Goal: Information Seeking & Learning: Learn about a topic

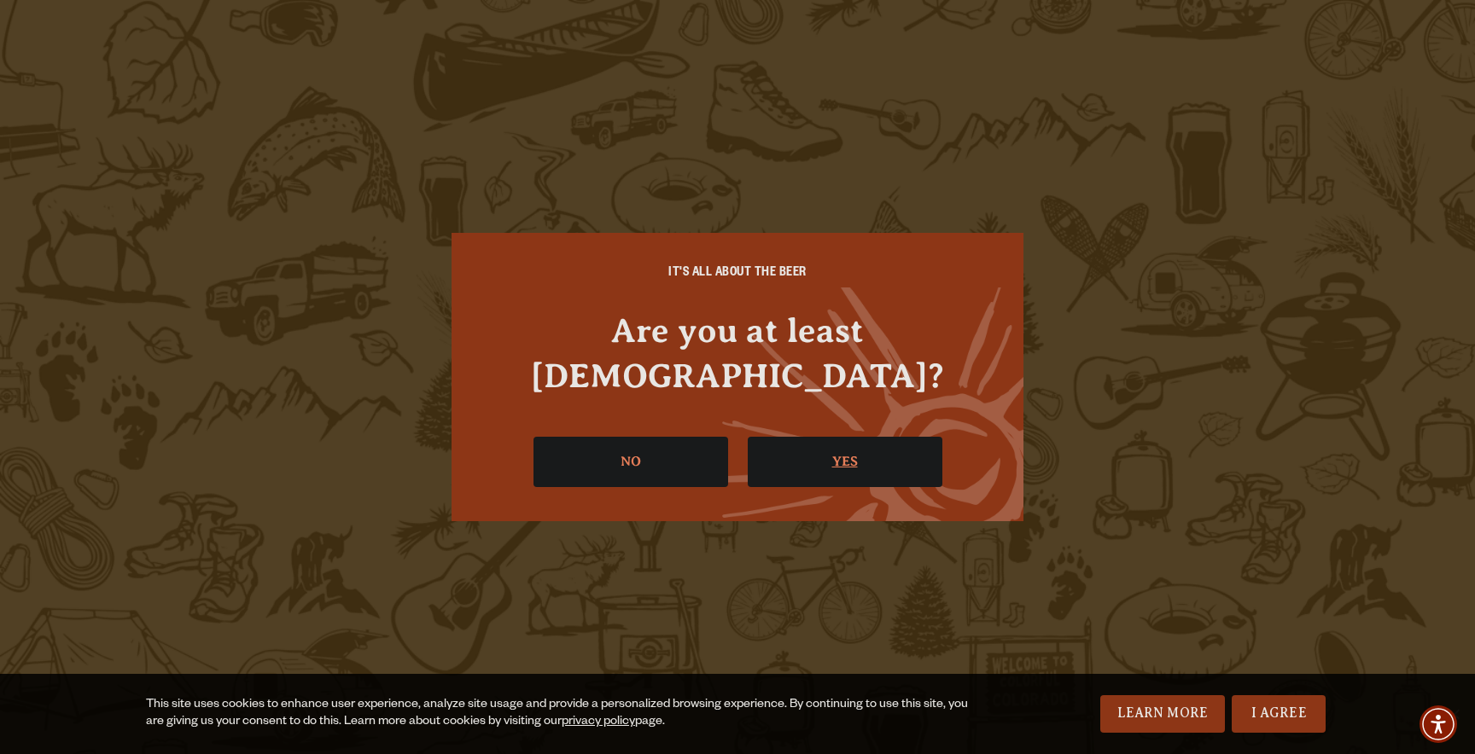
click at [826, 437] on link "Yes" at bounding box center [845, 461] width 195 height 49
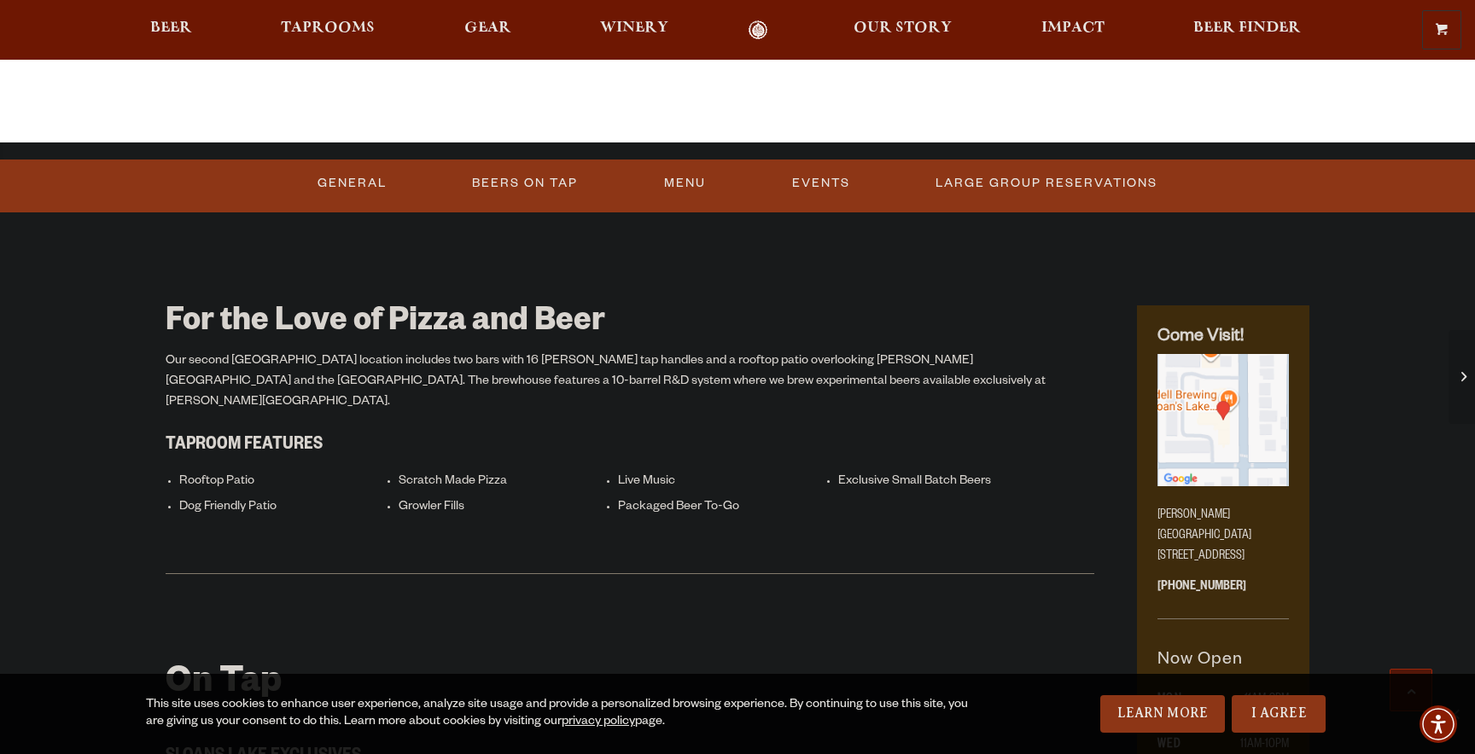
scroll to position [690, 0]
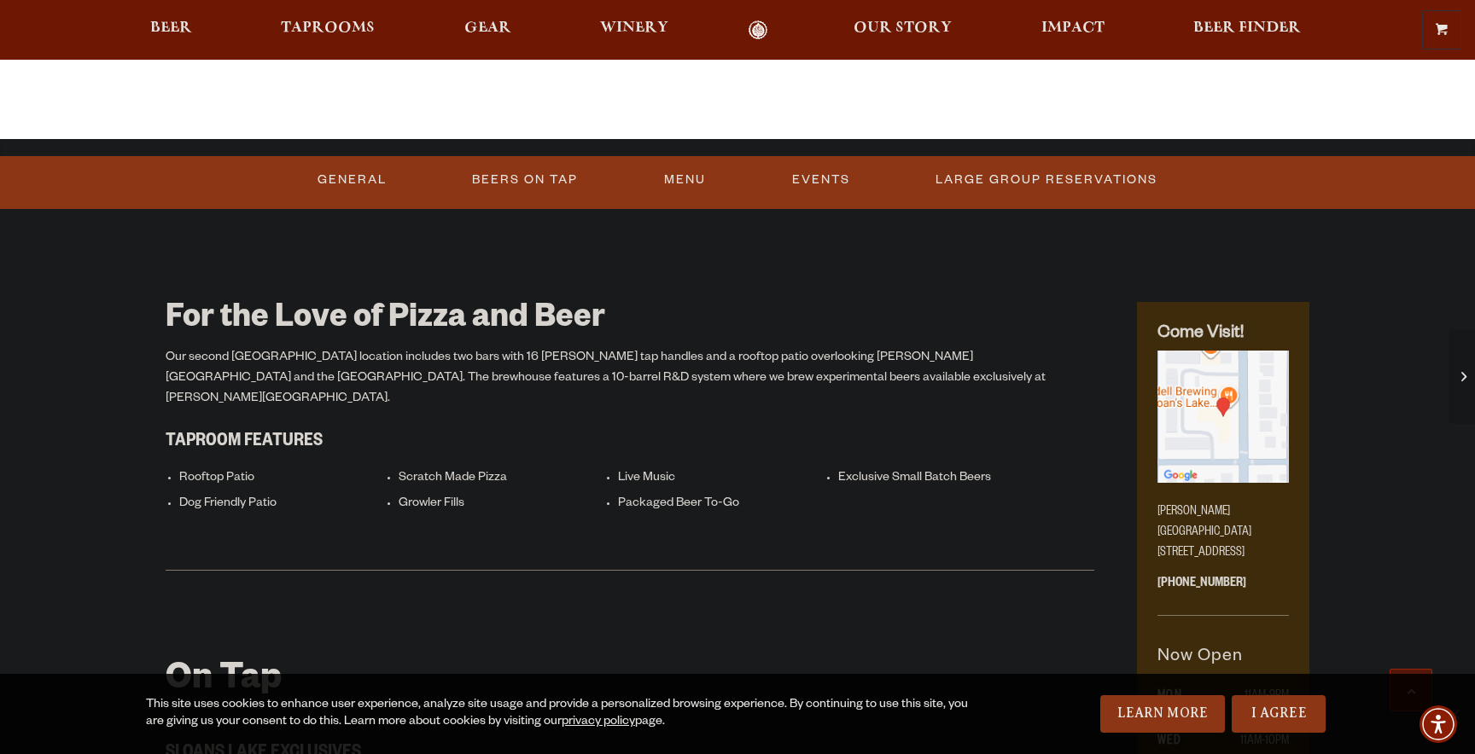
click at [222, 471] on li "Rooftop Patio" at bounding box center [284, 479] width 211 height 16
click at [472, 471] on li "Scratch Made Pizza" at bounding box center [504, 479] width 211 height 16
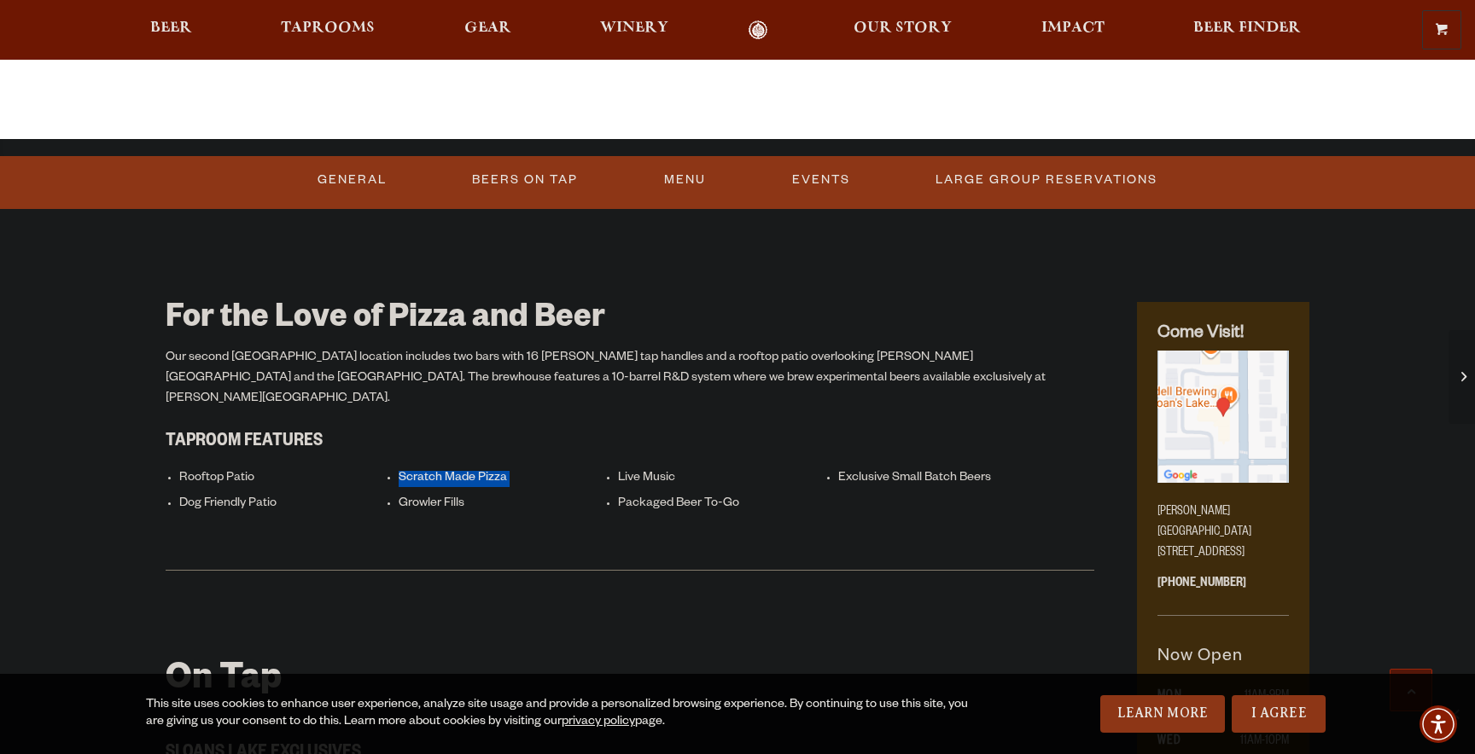
click at [472, 471] on li "Scratch Made Pizza" at bounding box center [504, 479] width 211 height 16
click at [470, 471] on li "Scratch Made Pizza" at bounding box center [504, 479] width 211 height 16
click at [478, 471] on li "Scratch Made Pizza" at bounding box center [504, 479] width 211 height 16
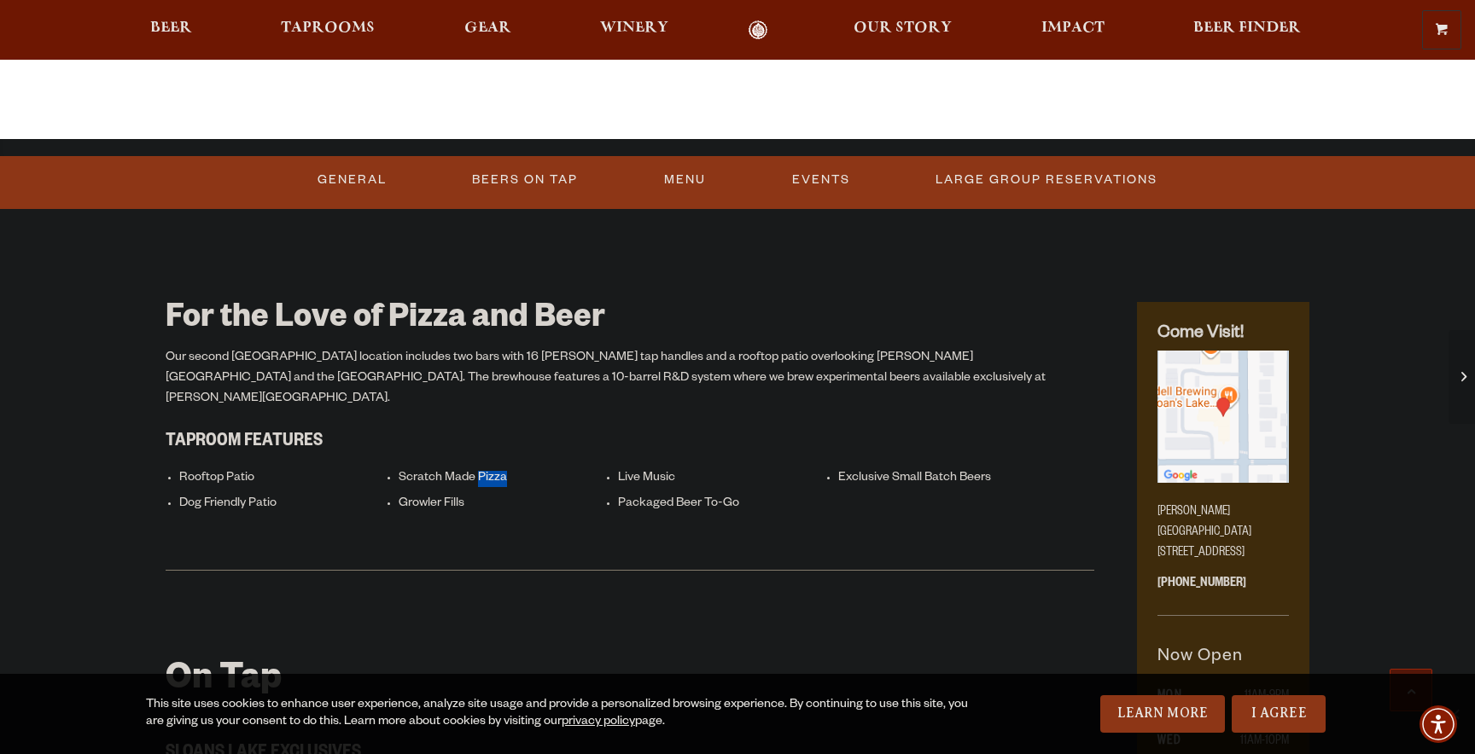
click at [478, 471] on li "Scratch Made Pizza" at bounding box center [504, 479] width 211 height 16
click at [638, 471] on li "Live Music" at bounding box center [723, 479] width 211 height 16
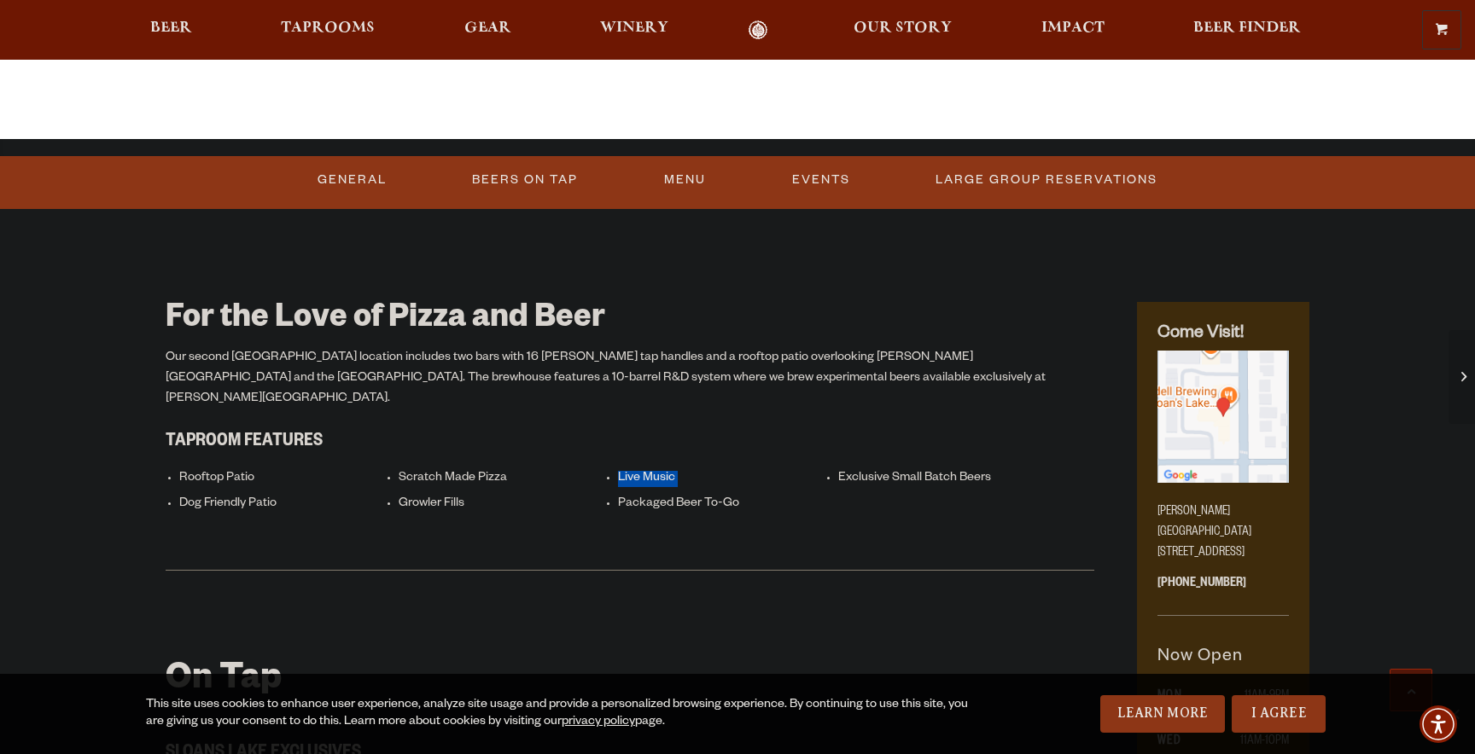
click at [645, 471] on li "Live Music" at bounding box center [723, 479] width 211 height 16
click at [649, 471] on li "Live Music" at bounding box center [723, 479] width 211 height 16
click at [924, 471] on li "Exclusive Small Batch Beers" at bounding box center [943, 479] width 211 height 16
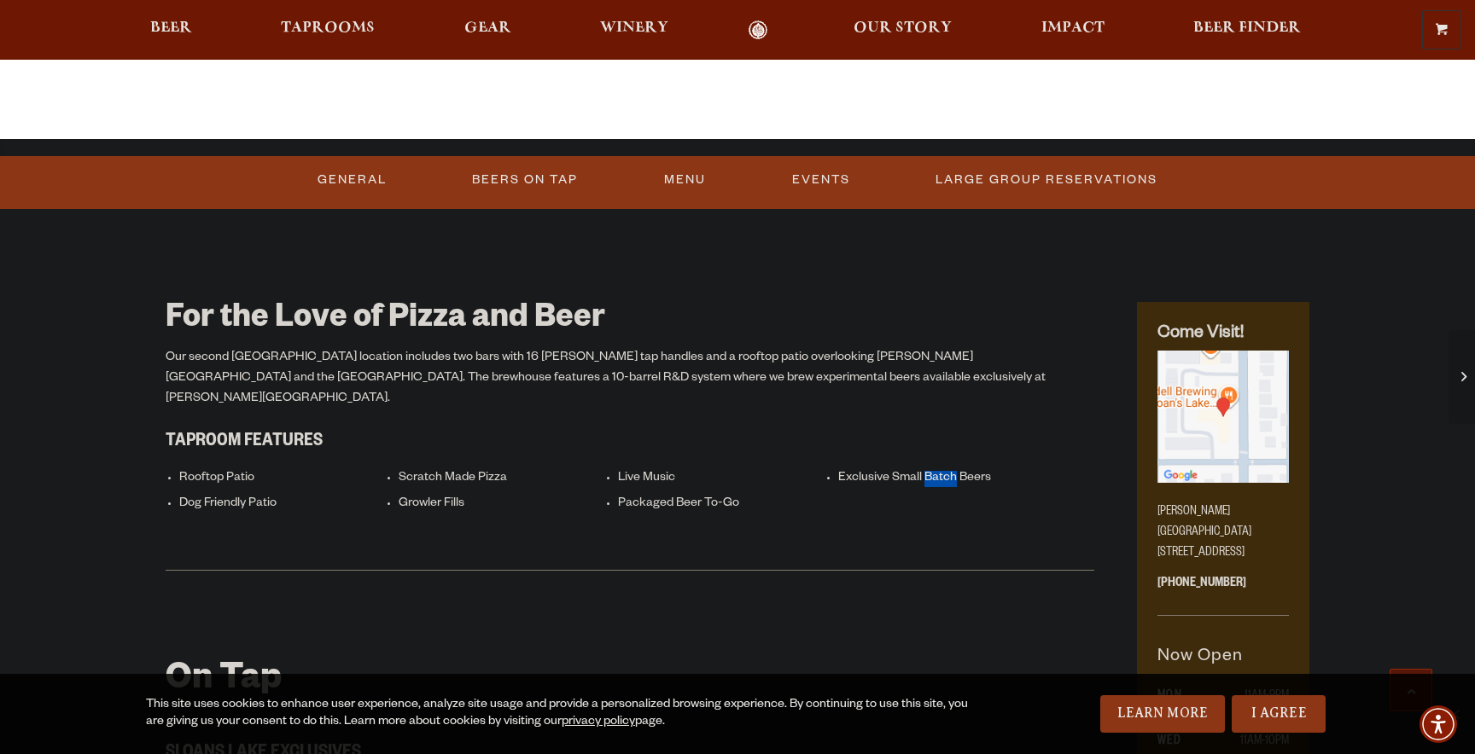
click at [924, 471] on li "Exclusive Small Batch Beers" at bounding box center [943, 479] width 211 height 16
click at [904, 471] on li "Exclusive Small Batch Beers" at bounding box center [943, 479] width 211 height 16
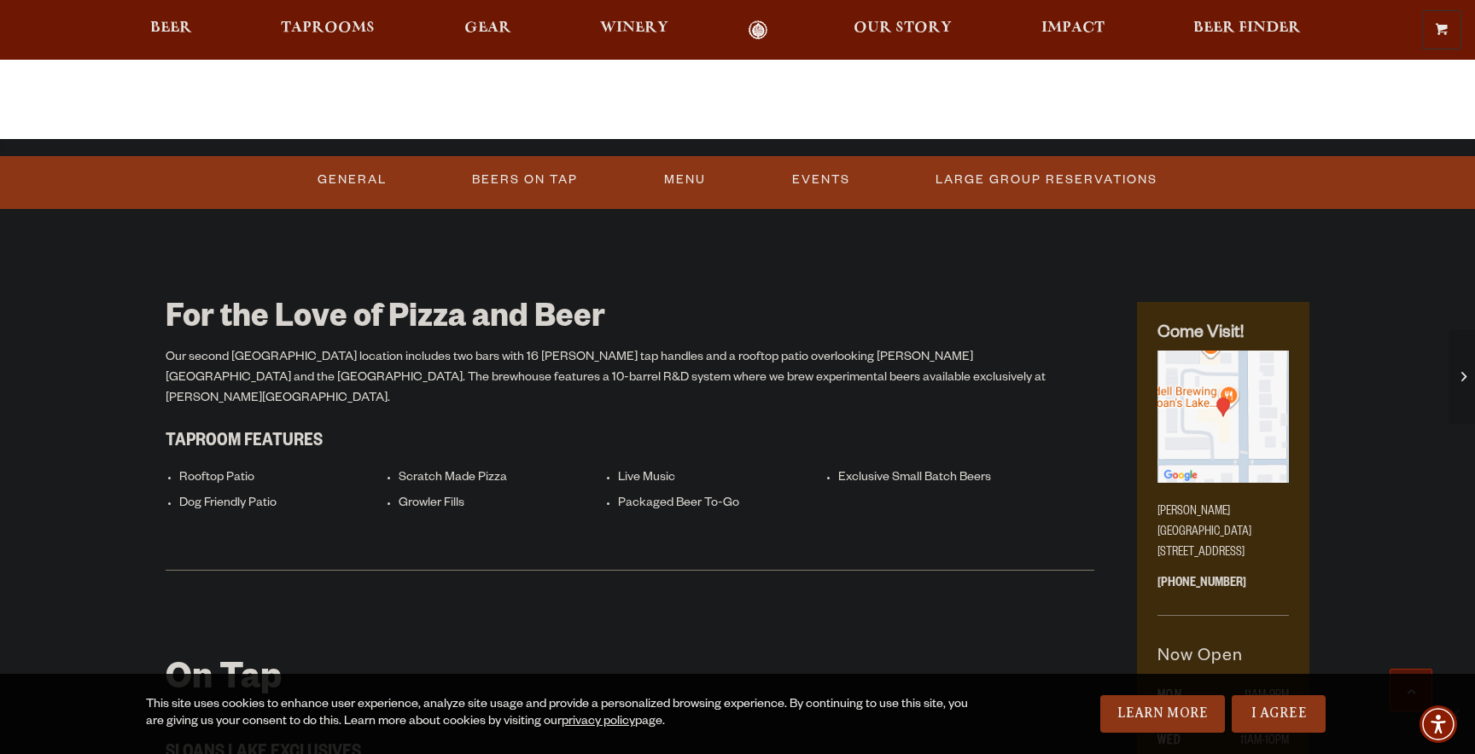
click at [898, 471] on li "Exclusive Small Batch Beers" at bounding box center [943, 479] width 211 height 16
click at [924, 471] on li "Exclusive Small Batch Beers" at bounding box center [943, 479] width 211 height 16
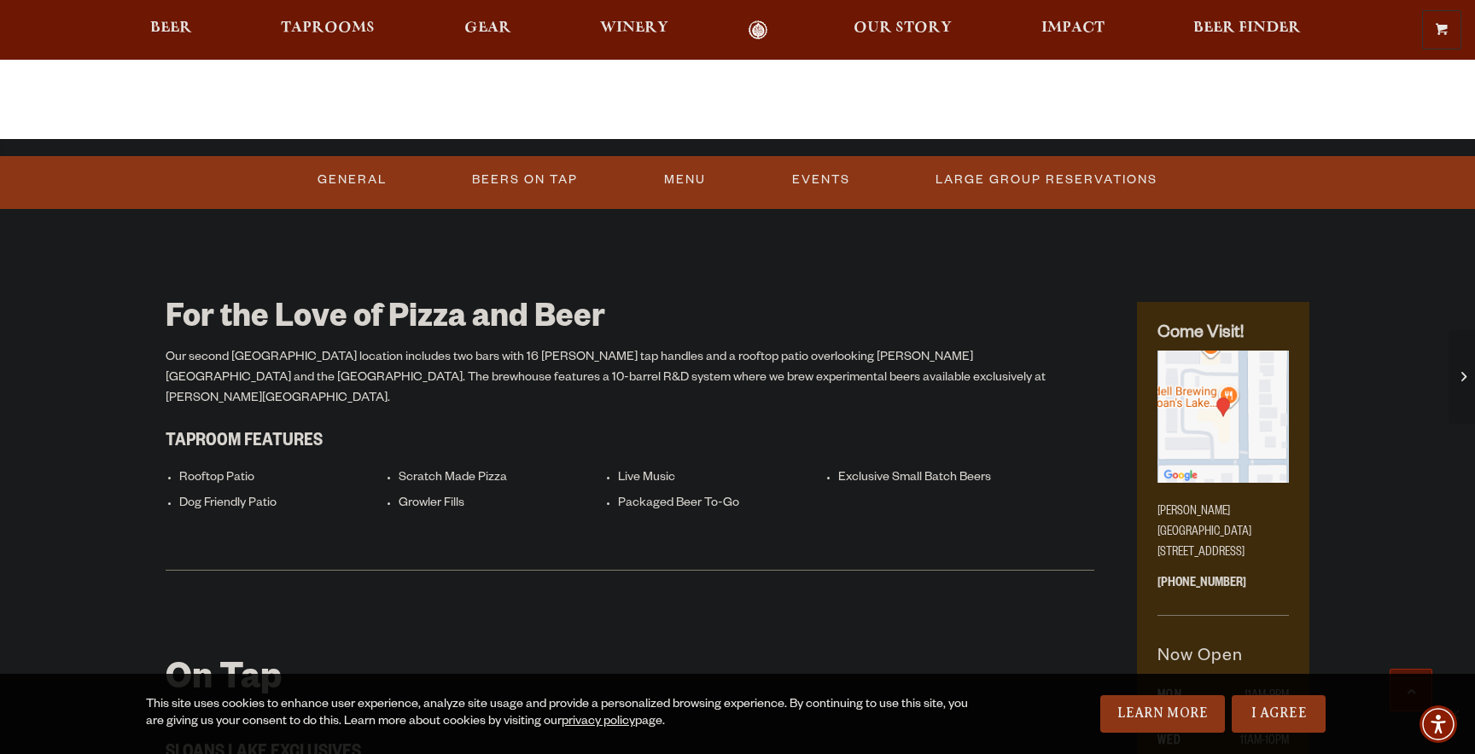
click at [666, 497] on li "Packaged Beer To-Go" at bounding box center [723, 505] width 211 height 16
click at [671, 497] on li "Packaged Beer To-Go" at bounding box center [723, 505] width 211 height 16
click at [427, 474] on ul "Rooftop Patio Scratch Made Pizza Live Music Exclusive Small Batch Beers Dog Fri…" at bounding box center [630, 490] width 928 height 66
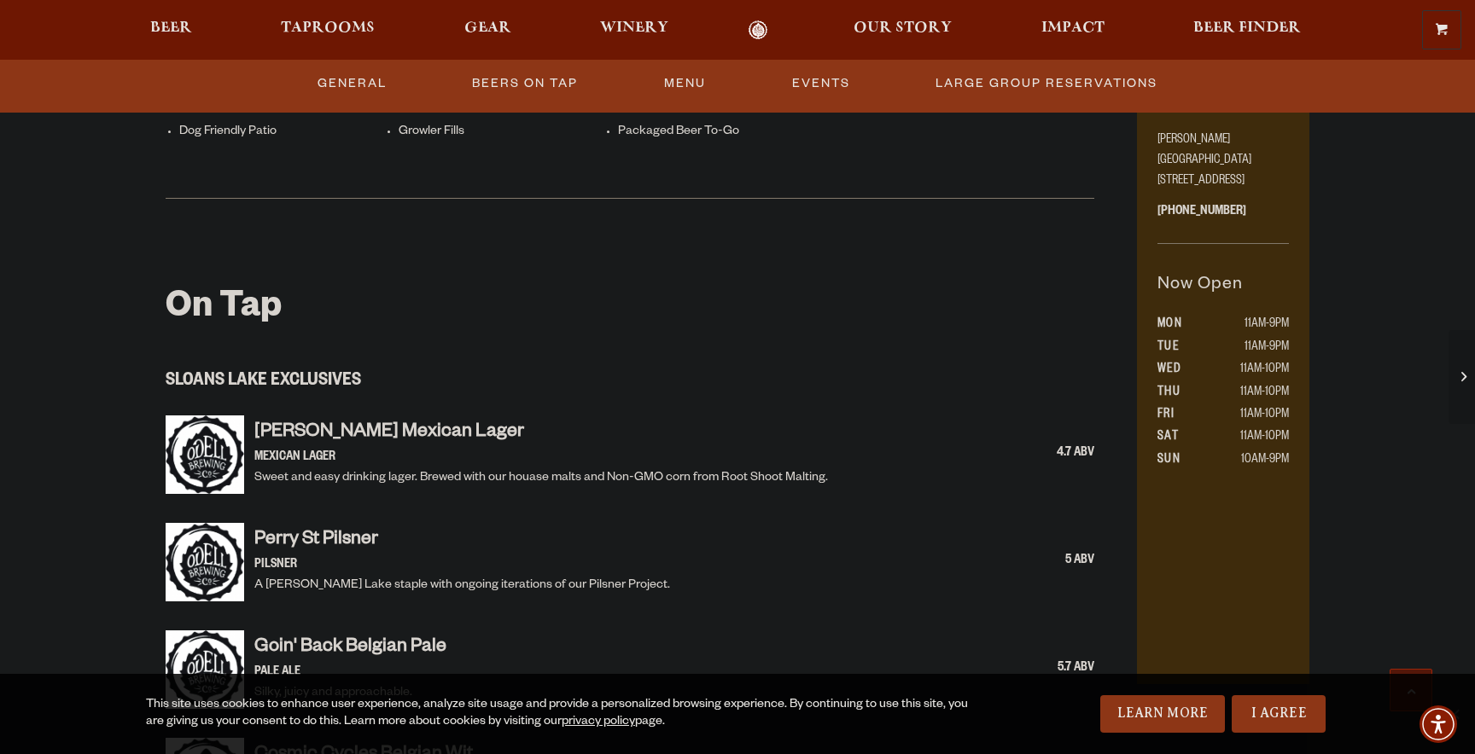
scroll to position [709, 0]
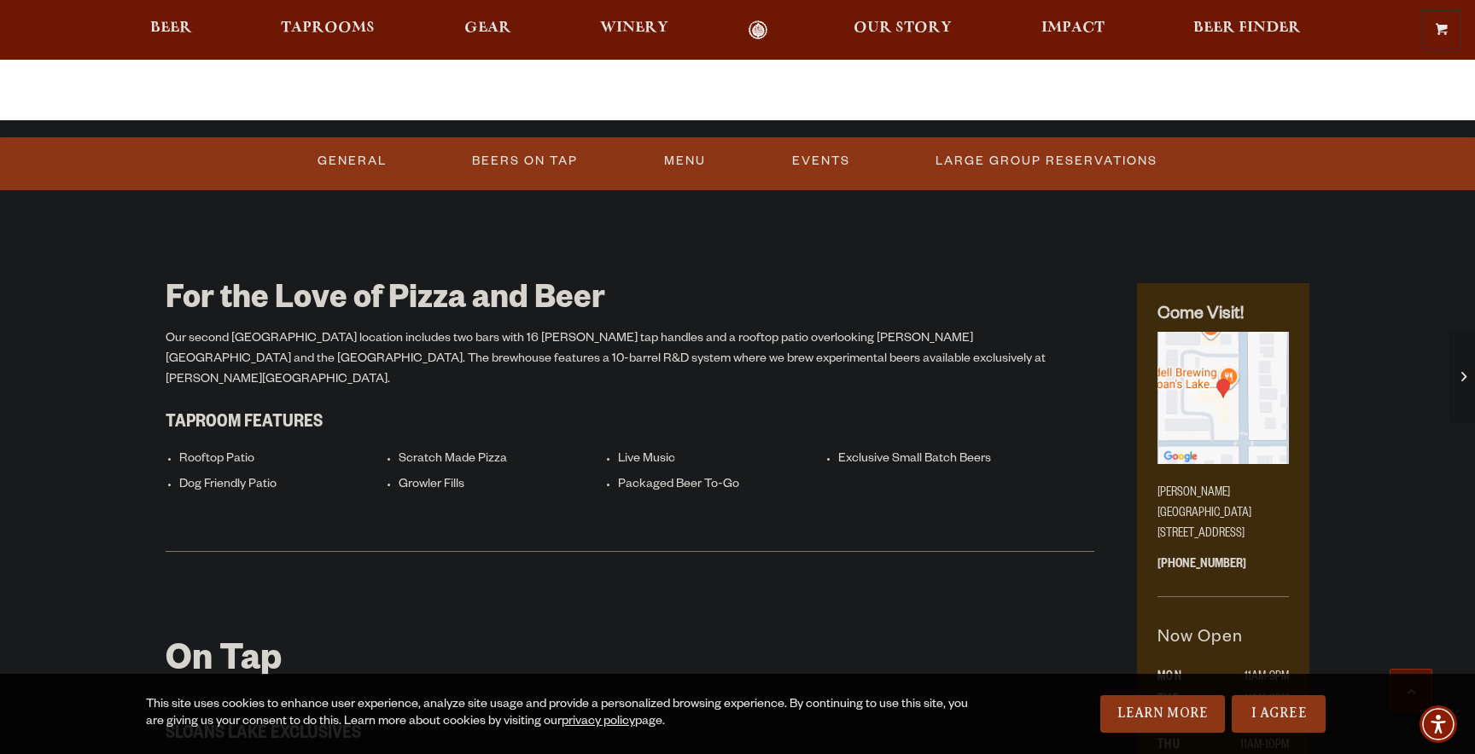
click at [367, 329] on div "For the Love of Pizza and Beer Our second [GEOGRAPHIC_DATA] location includes t…" at bounding box center [630, 394] width 928 height 317
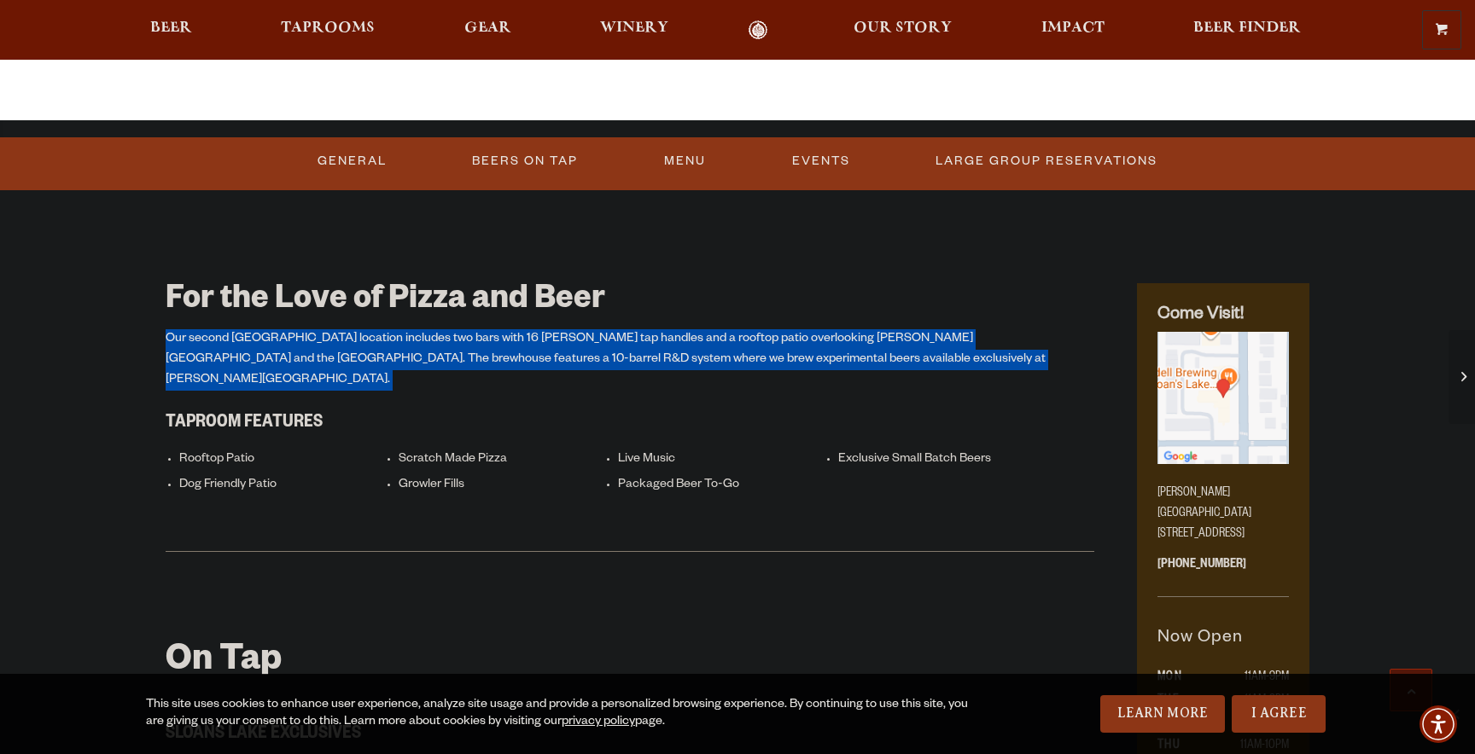
click at [367, 329] on div "For the Love of Pizza and Beer Our second [GEOGRAPHIC_DATA] location includes t…" at bounding box center [630, 394] width 928 height 317
click at [397, 330] on p "Our second [GEOGRAPHIC_DATA] location includes two bars with 16 [PERSON_NAME] t…" at bounding box center [630, 359] width 928 height 61
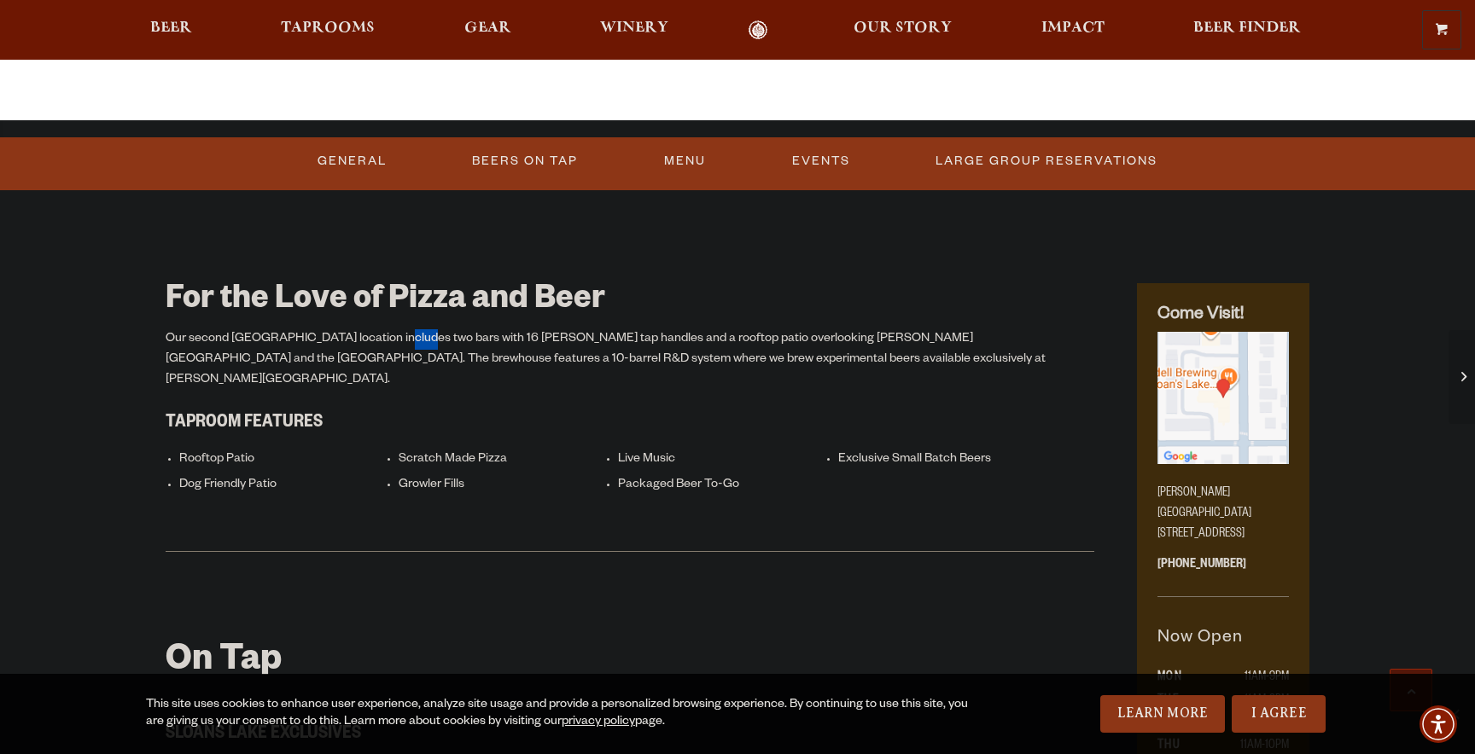
click at [397, 330] on p "Our second [GEOGRAPHIC_DATA] location includes two bars with 16 [PERSON_NAME] t…" at bounding box center [630, 359] width 928 height 61
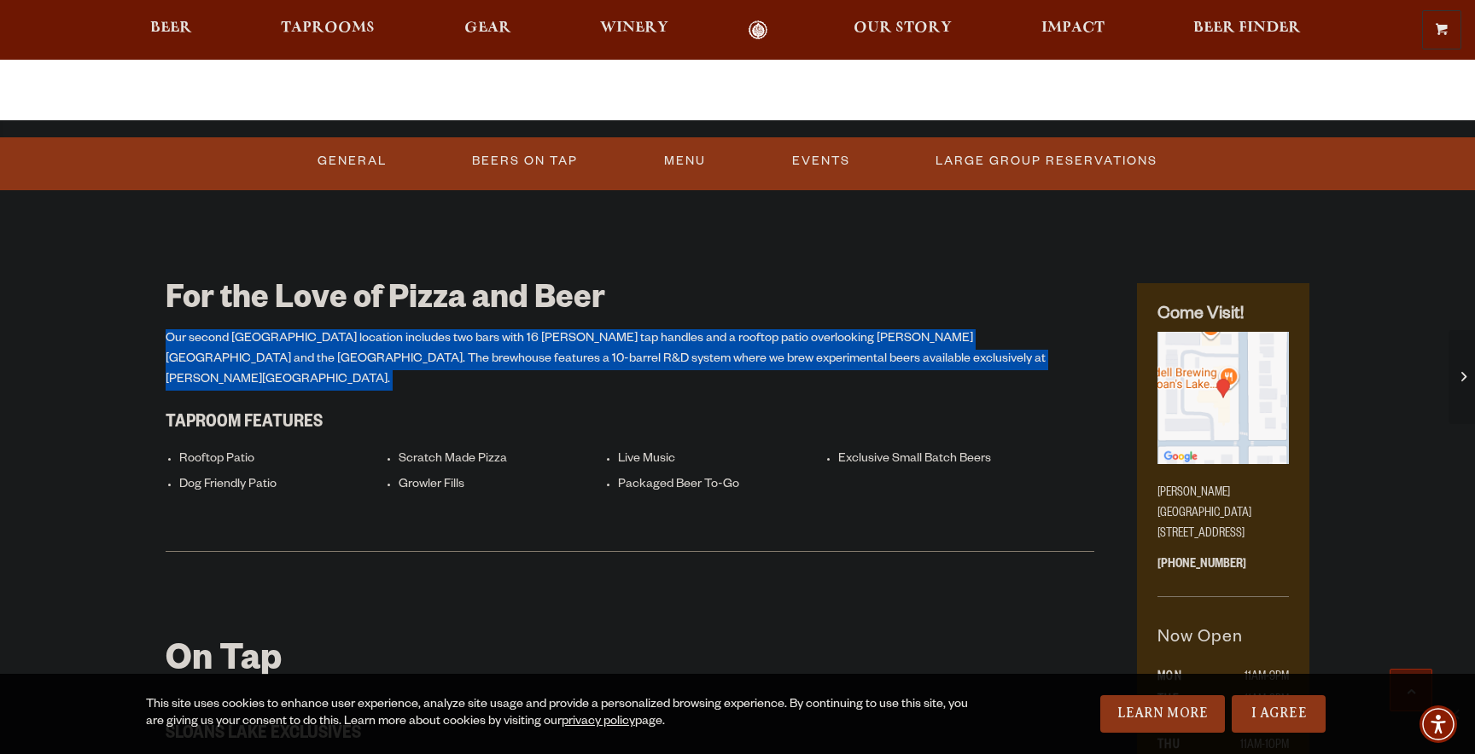
click at [397, 330] on p "Our second [GEOGRAPHIC_DATA] location includes two bars with 16 [PERSON_NAME] t…" at bounding box center [630, 359] width 928 height 61
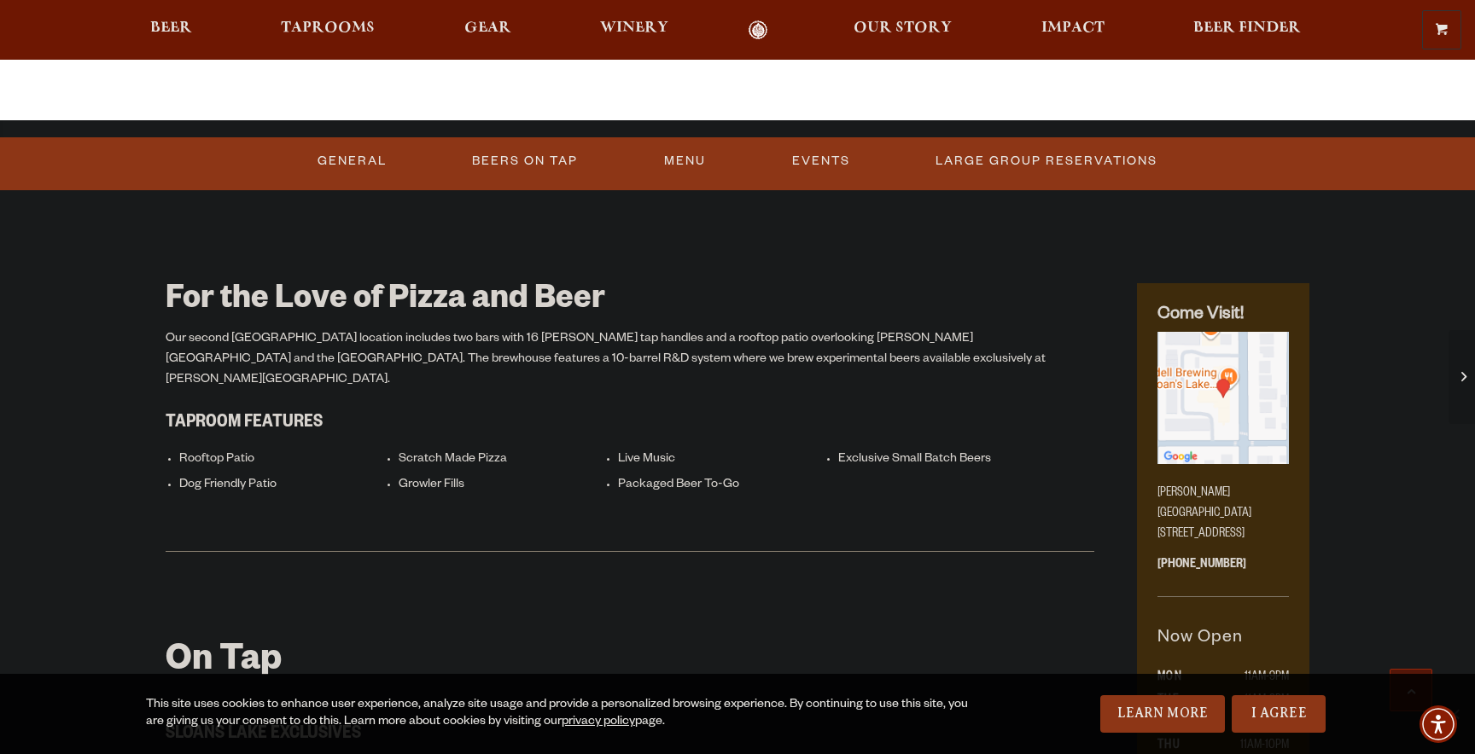
click at [579, 265] on div "For the Love of Pizza and Beer Our second [GEOGRAPHIC_DATA] location includes t…" at bounding box center [630, 394] width 928 height 317
click at [482, 335] on p "Our second [GEOGRAPHIC_DATA] location includes two bars with 16 [PERSON_NAME] t…" at bounding box center [630, 359] width 928 height 61
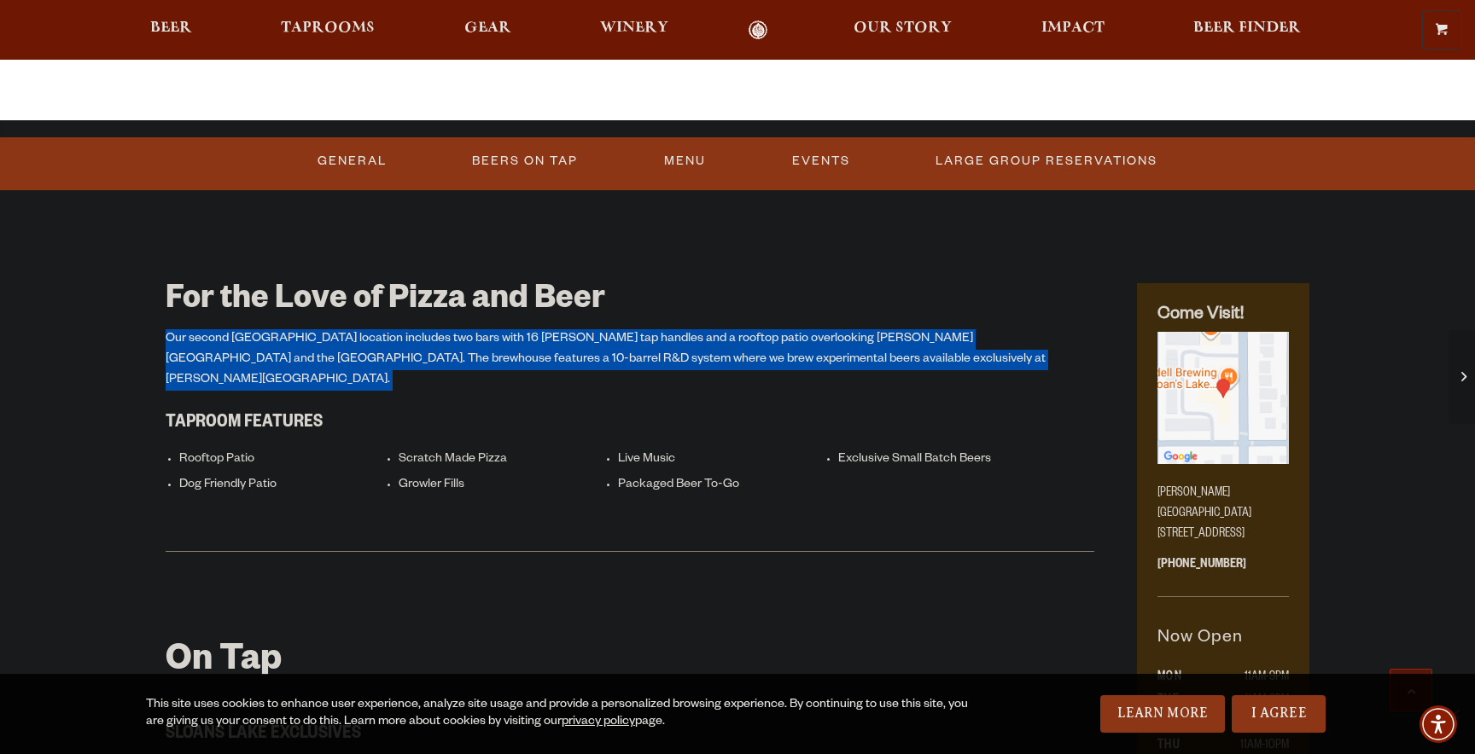
click at [482, 335] on p "Our second [GEOGRAPHIC_DATA] location includes two bars with 16 [PERSON_NAME] t…" at bounding box center [630, 359] width 928 height 61
click at [522, 335] on p "Our second [GEOGRAPHIC_DATA] location includes two bars with 16 [PERSON_NAME] t…" at bounding box center [630, 359] width 928 height 61
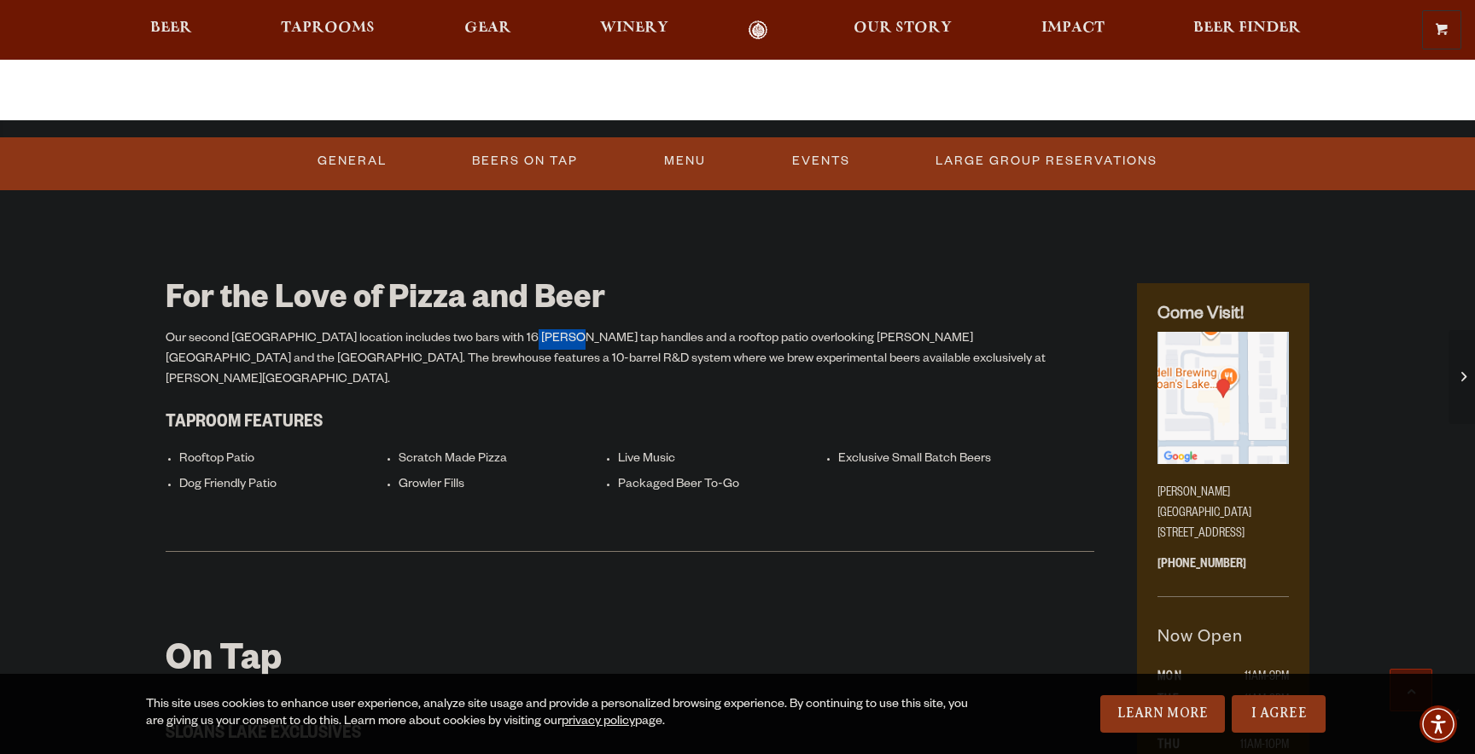
click at [522, 335] on p "Our second [GEOGRAPHIC_DATA] location includes two bars with 16 [PERSON_NAME] t…" at bounding box center [630, 359] width 928 height 61
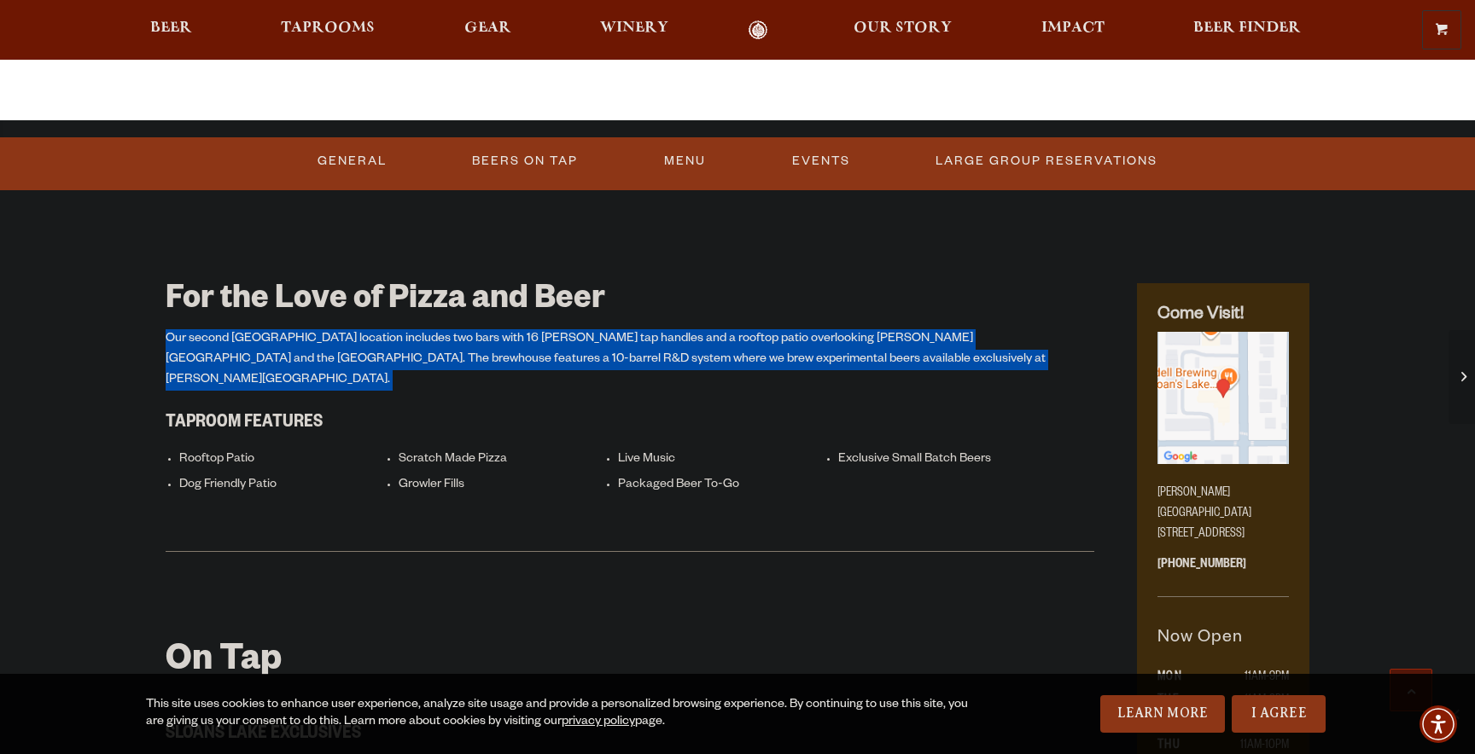
click at [522, 335] on p "Our second [GEOGRAPHIC_DATA] location includes two bars with 16 [PERSON_NAME] t…" at bounding box center [630, 359] width 928 height 61
click at [508, 335] on p "Our second [GEOGRAPHIC_DATA] location includes two bars with 16 [PERSON_NAME] t…" at bounding box center [630, 359] width 928 height 61
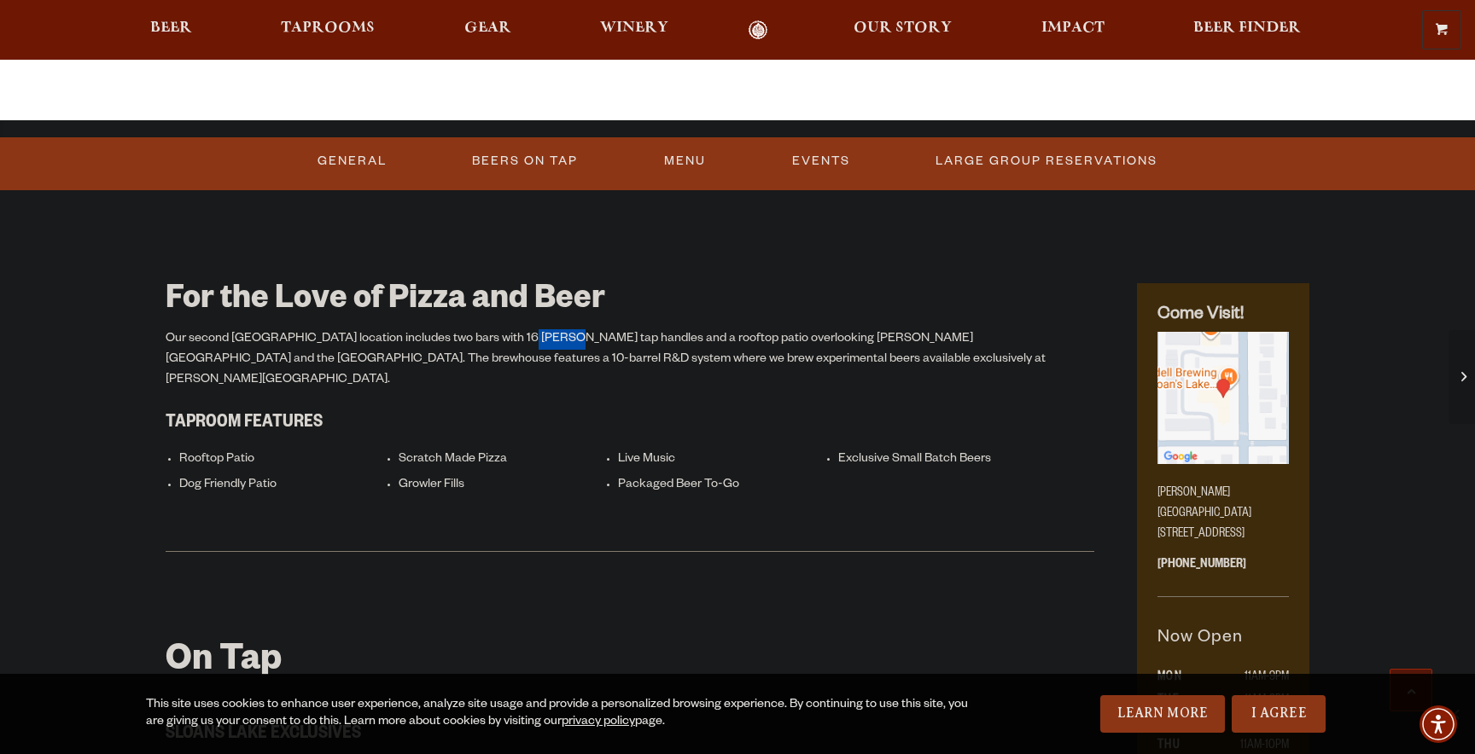
click at [508, 335] on p "Our second [GEOGRAPHIC_DATA] location includes two bars with 16 [PERSON_NAME] t…" at bounding box center [630, 359] width 928 height 61
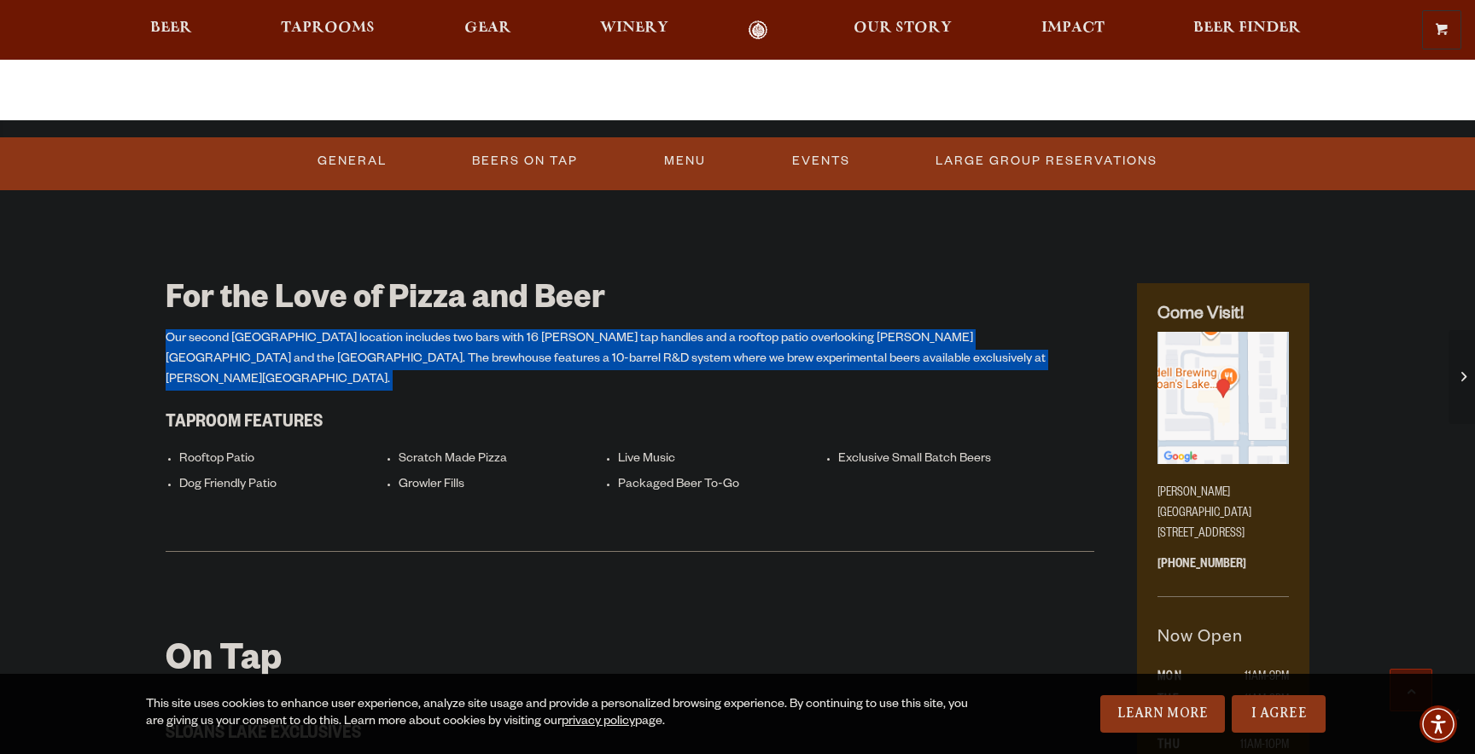
click at [508, 335] on p "Our second [GEOGRAPHIC_DATA] location includes two bars with 16 [PERSON_NAME] t…" at bounding box center [630, 359] width 928 height 61
click at [490, 335] on p "Our second [GEOGRAPHIC_DATA] location includes two bars with 16 [PERSON_NAME] t…" at bounding box center [630, 359] width 928 height 61
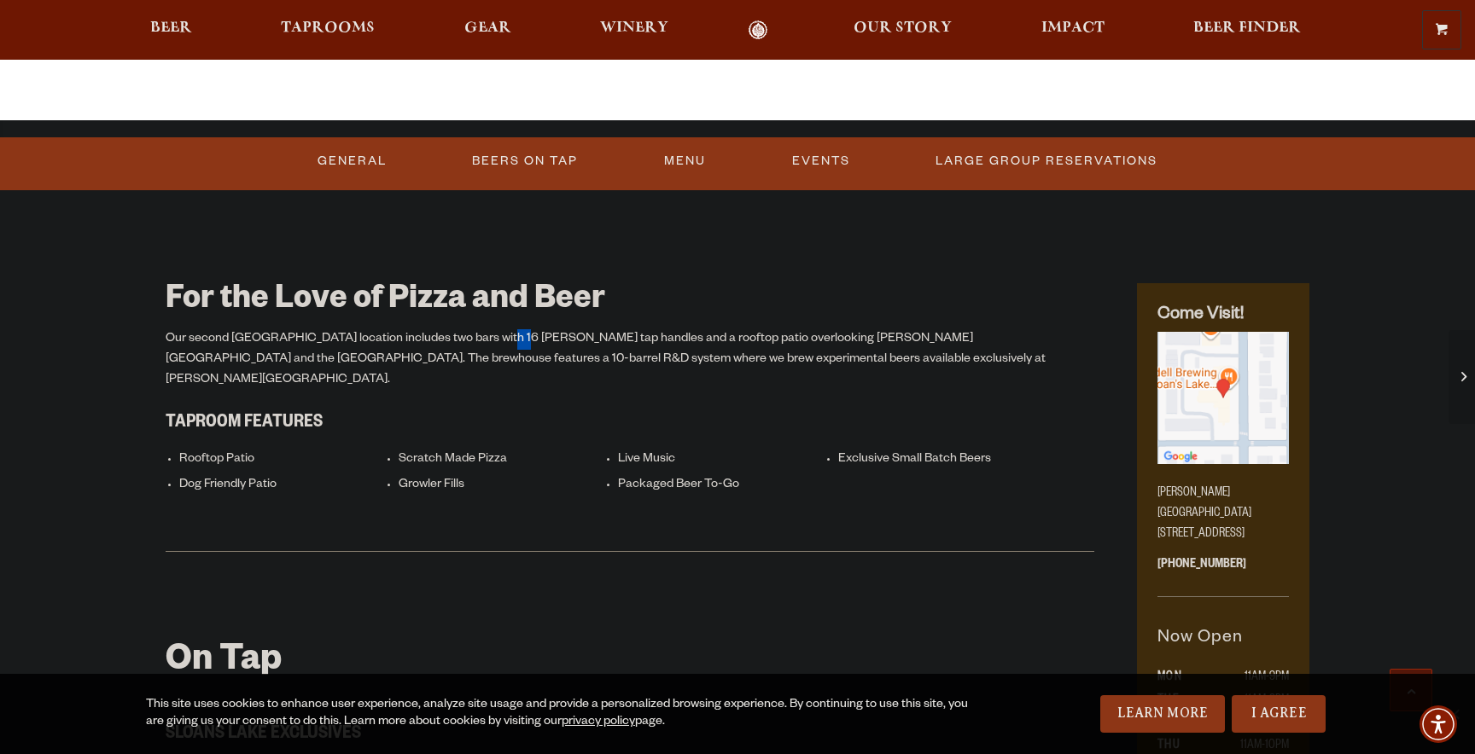
click at [490, 335] on p "Our second [GEOGRAPHIC_DATA] location includes two bars with 16 [PERSON_NAME] t…" at bounding box center [630, 359] width 928 height 61
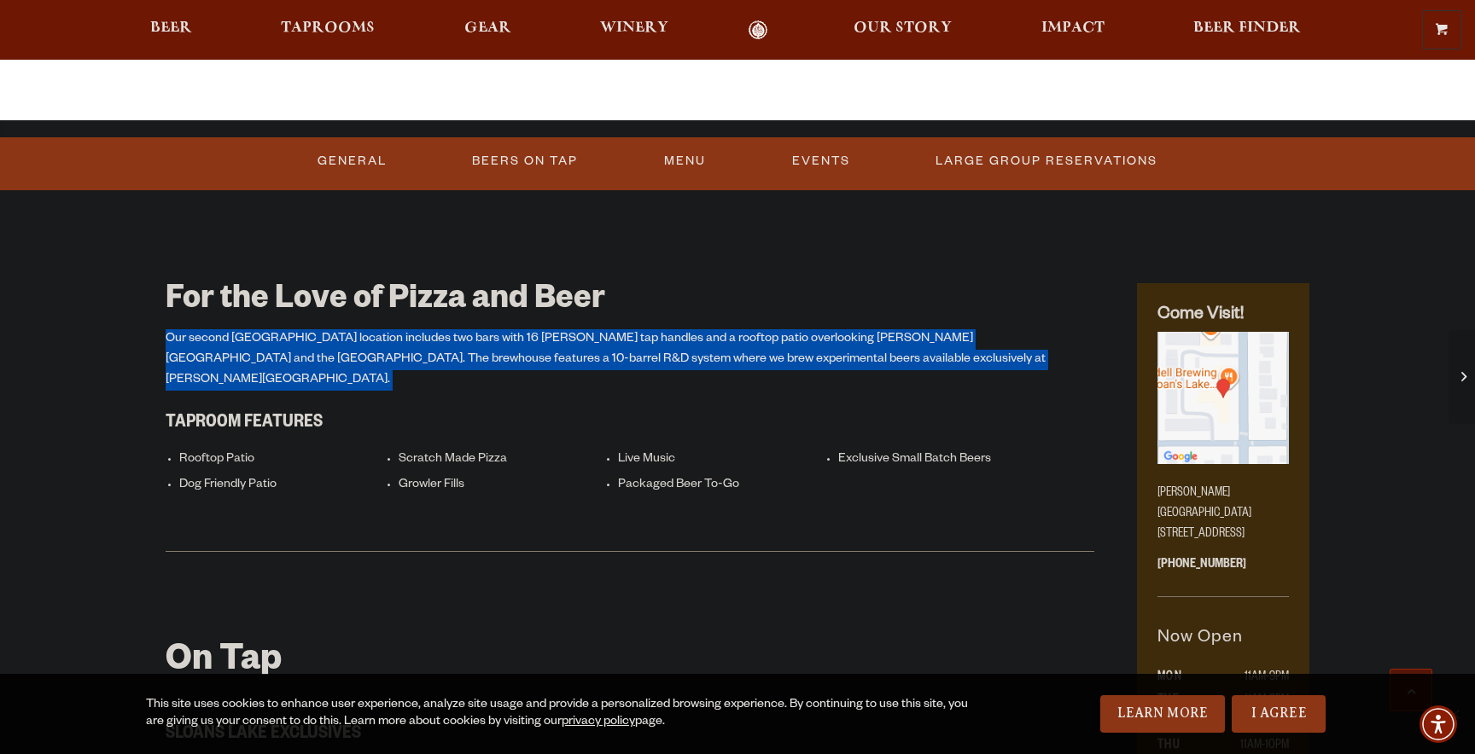
click at [490, 335] on p "Our second [GEOGRAPHIC_DATA] location includes two bars with 16 [PERSON_NAME] t…" at bounding box center [630, 359] width 928 height 61
click at [451, 337] on p "Our second [GEOGRAPHIC_DATA] location includes two bars with 16 [PERSON_NAME] t…" at bounding box center [630, 359] width 928 height 61
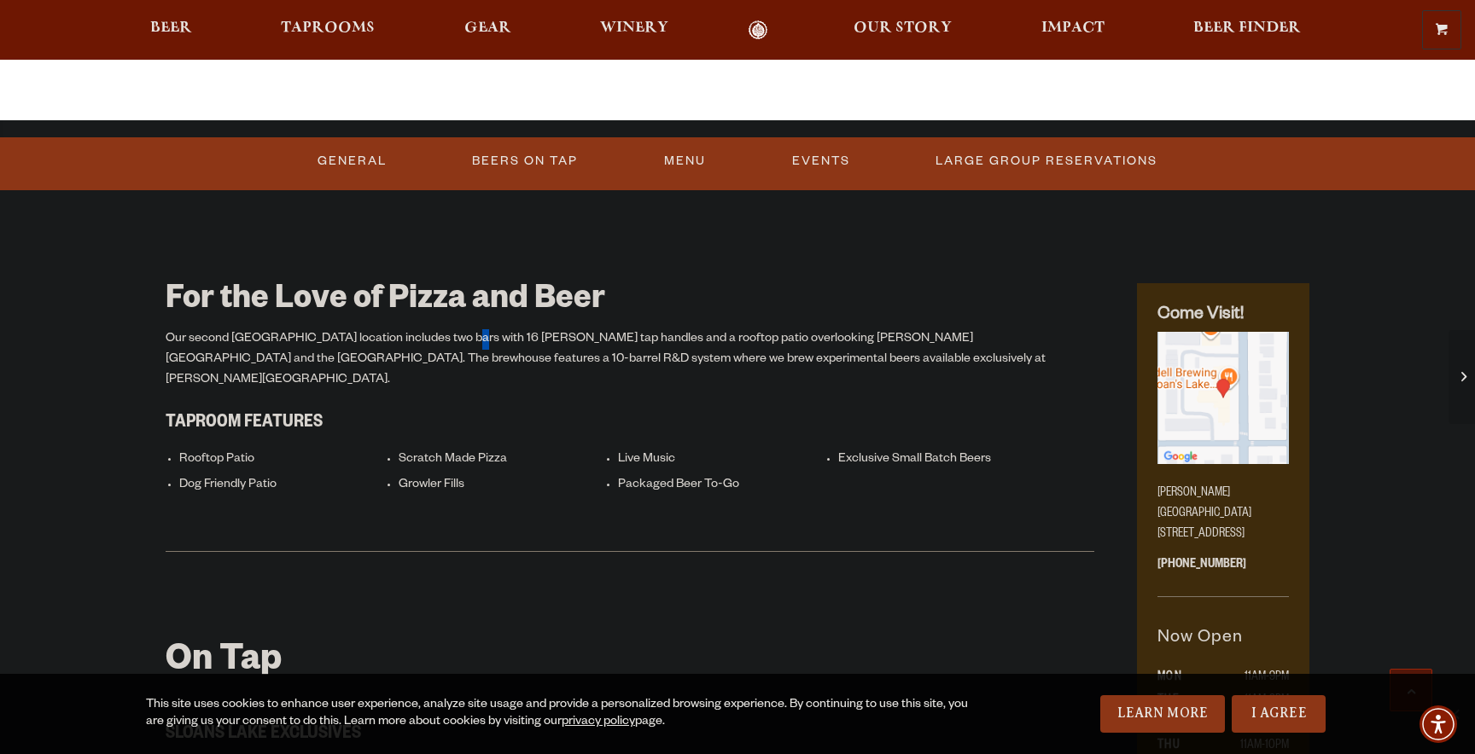
click at [451, 337] on p "Our second [GEOGRAPHIC_DATA] location includes two bars with 16 [PERSON_NAME] t…" at bounding box center [630, 359] width 928 height 61
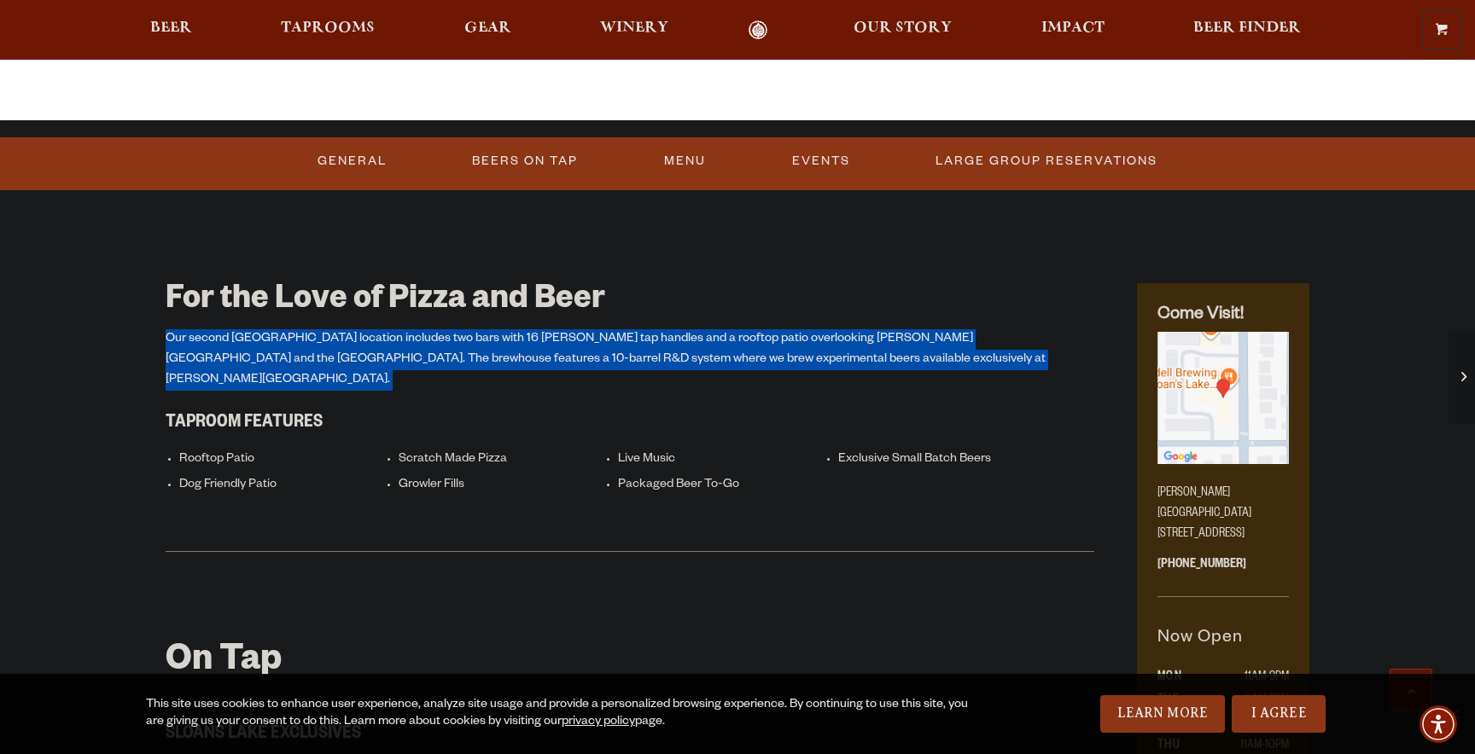
click at [451, 337] on p "Our second [GEOGRAPHIC_DATA] location includes two bars with 16 [PERSON_NAME] t…" at bounding box center [630, 359] width 928 height 61
click at [466, 337] on p "Our second [GEOGRAPHIC_DATA] location includes two bars with 16 [PERSON_NAME] t…" at bounding box center [630, 359] width 928 height 61
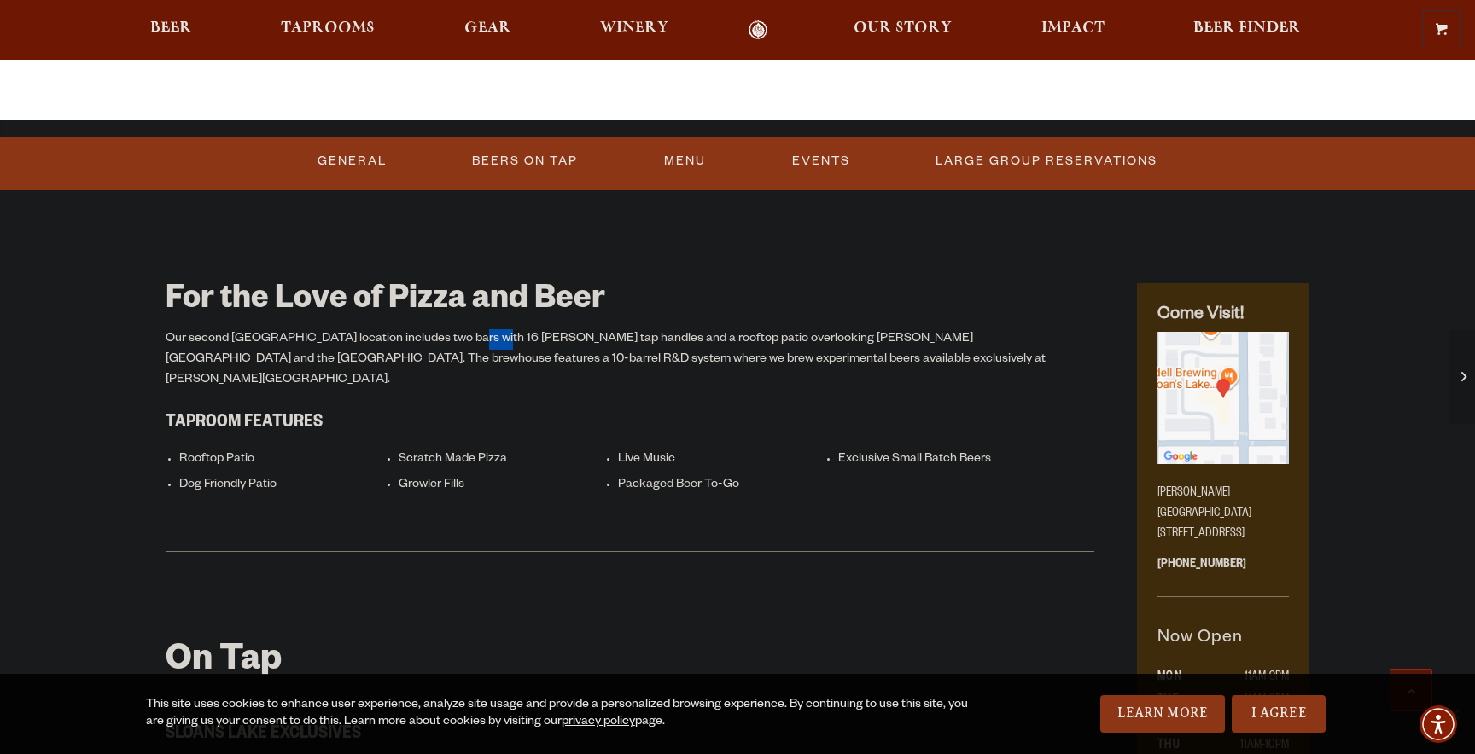
click at [466, 337] on p "Our second [GEOGRAPHIC_DATA] location includes two bars with 16 [PERSON_NAME] t…" at bounding box center [630, 359] width 928 height 61
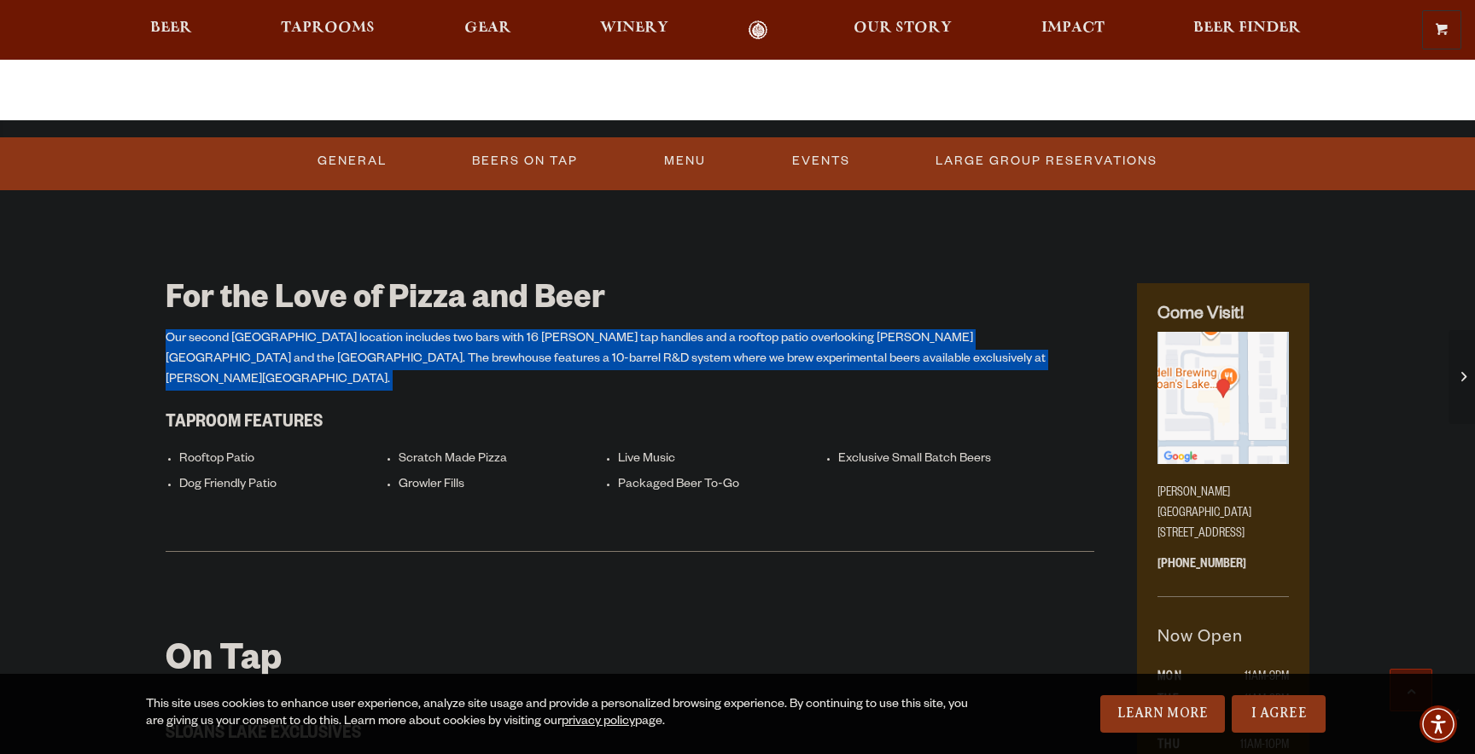
click at [466, 337] on p "Our second [GEOGRAPHIC_DATA] location includes two bars with 16 [PERSON_NAME] t…" at bounding box center [630, 359] width 928 height 61
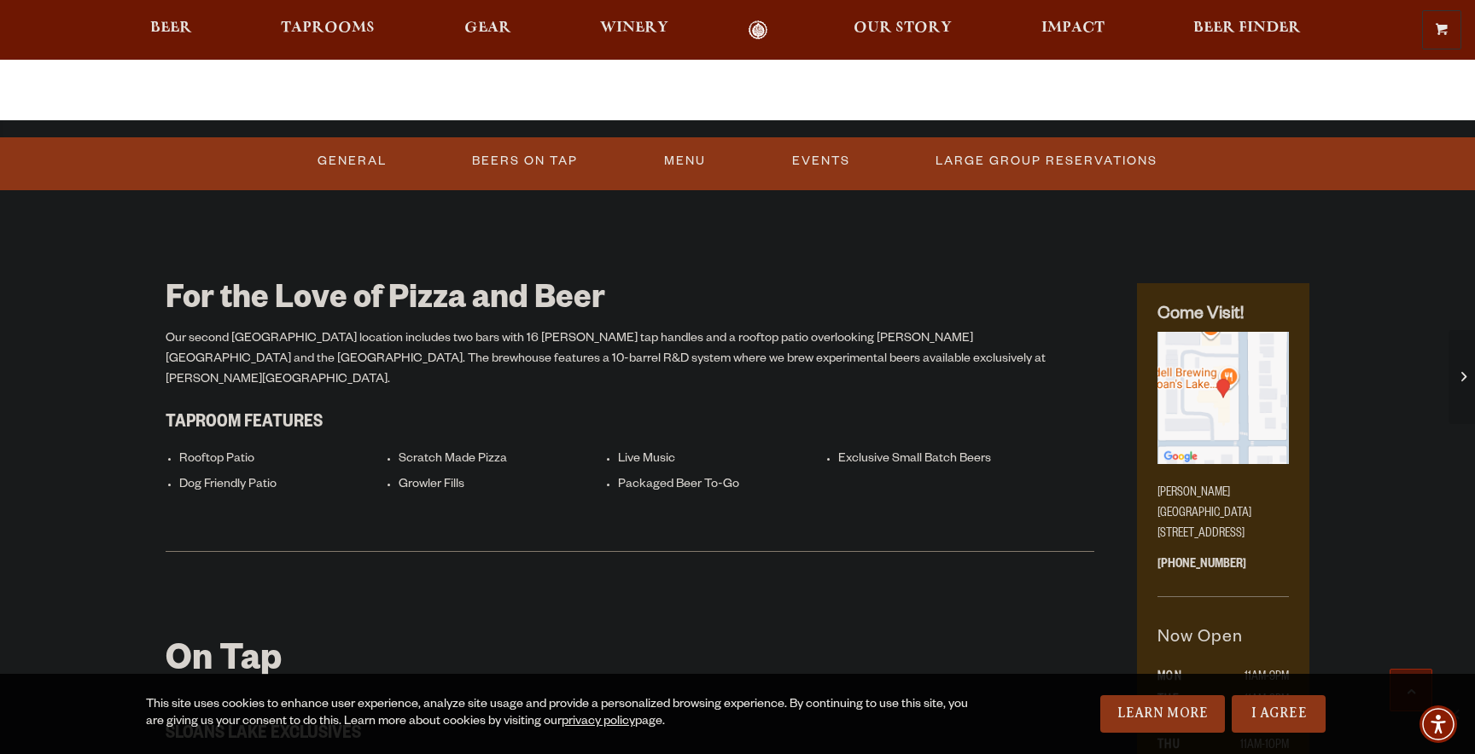
click at [462, 340] on p "Our second [GEOGRAPHIC_DATA] location includes two bars with 16 [PERSON_NAME] t…" at bounding box center [630, 359] width 928 height 61
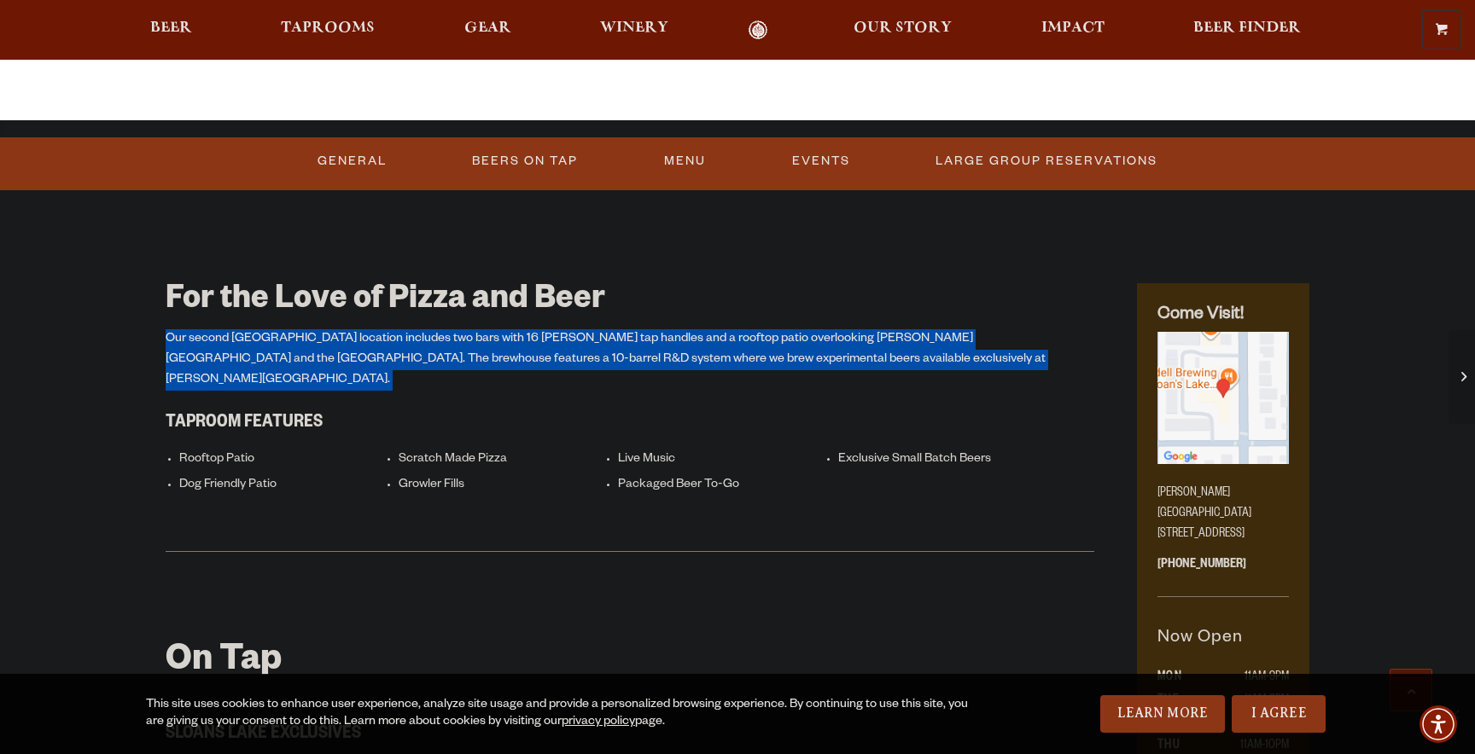
click at [462, 340] on p "Our second [GEOGRAPHIC_DATA] location includes two bars with 16 [PERSON_NAME] t…" at bounding box center [630, 359] width 928 height 61
click at [486, 335] on p "Our second [GEOGRAPHIC_DATA] location includes two bars with 16 [PERSON_NAME] t…" at bounding box center [630, 359] width 928 height 61
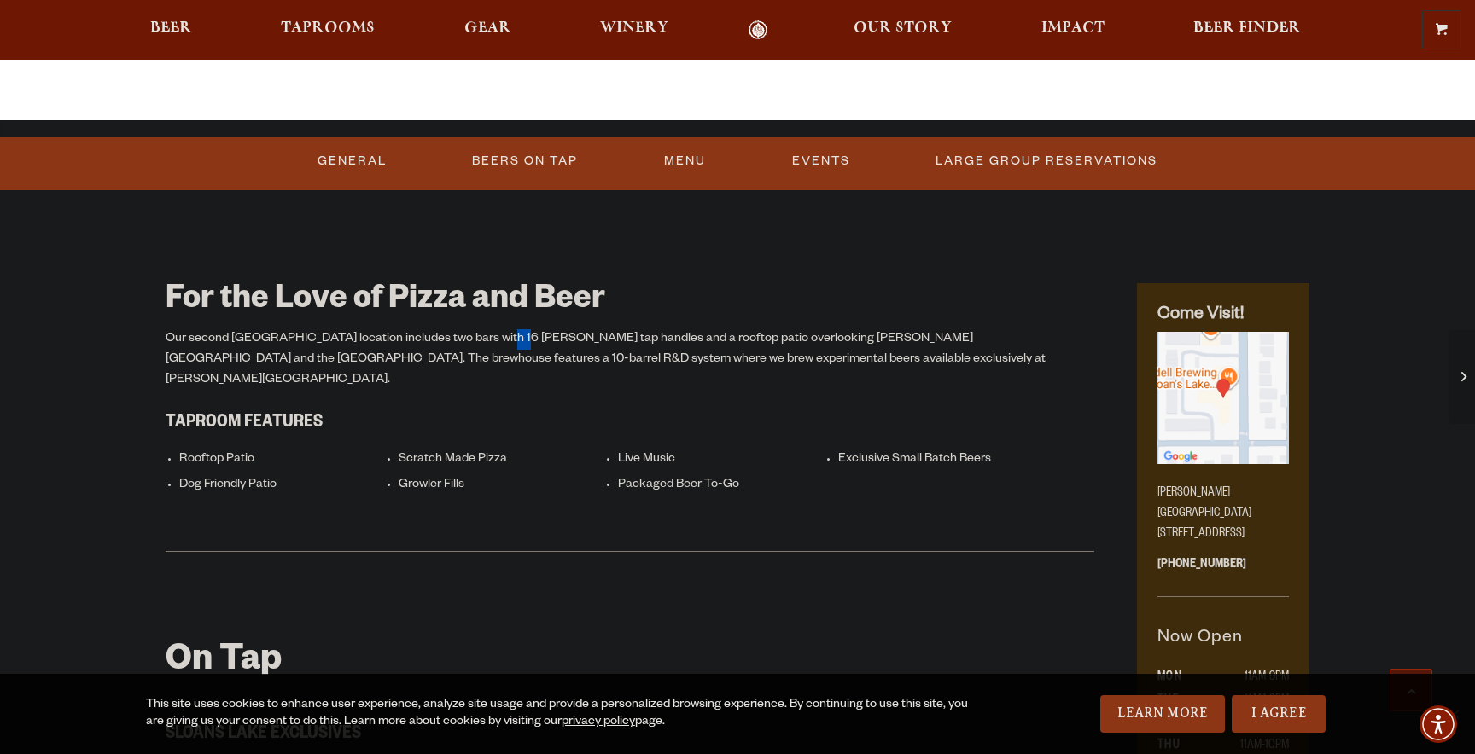
click at [486, 335] on p "Our second [GEOGRAPHIC_DATA] location includes two bars with 16 [PERSON_NAME] t…" at bounding box center [630, 359] width 928 height 61
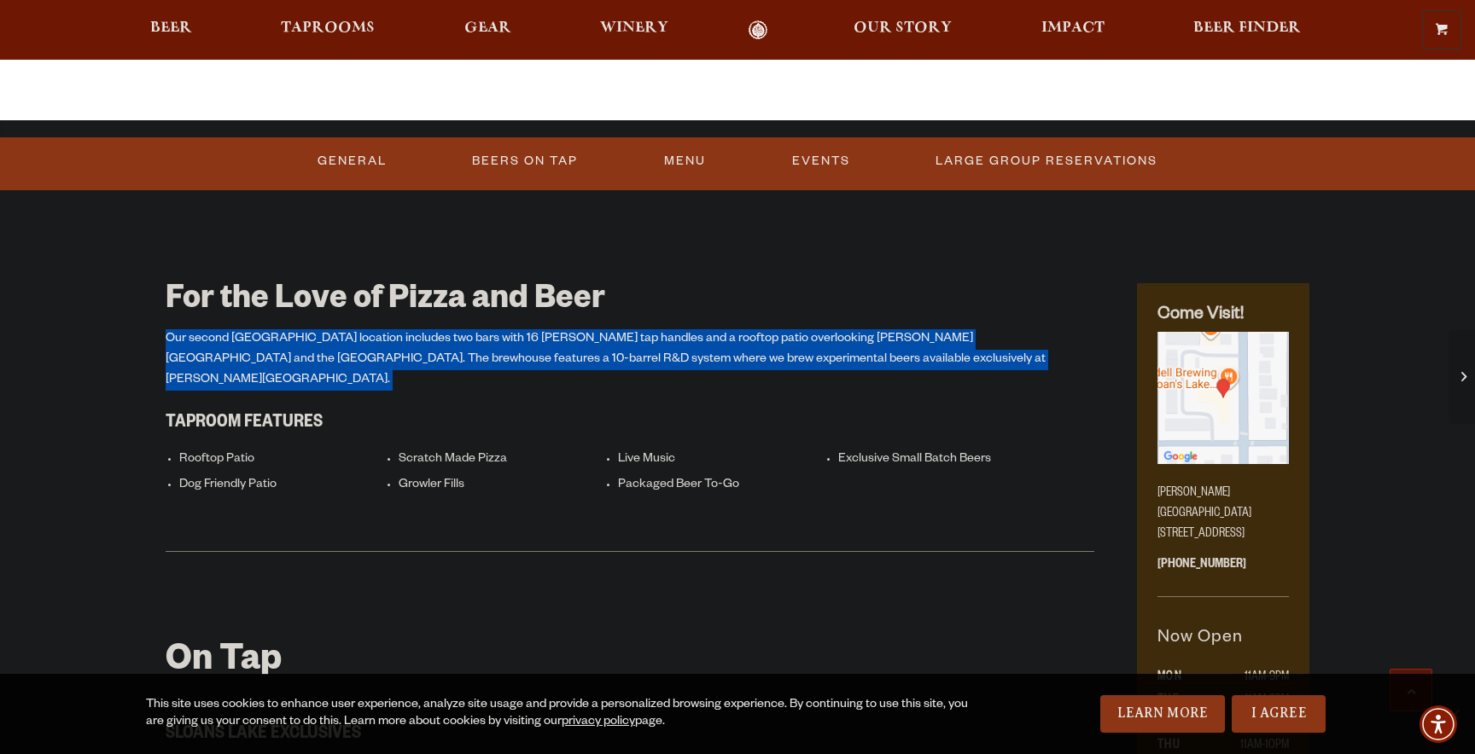
click at [486, 335] on p "Our second [GEOGRAPHIC_DATA] location includes two bars with 16 [PERSON_NAME] t…" at bounding box center [630, 359] width 928 height 61
click at [535, 335] on p "Our second [GEOGRAPHIC_DATA] location includes two bars with 16 [PERSON_NAME] t…" at bounding box center [630, 359] width 928 height 61
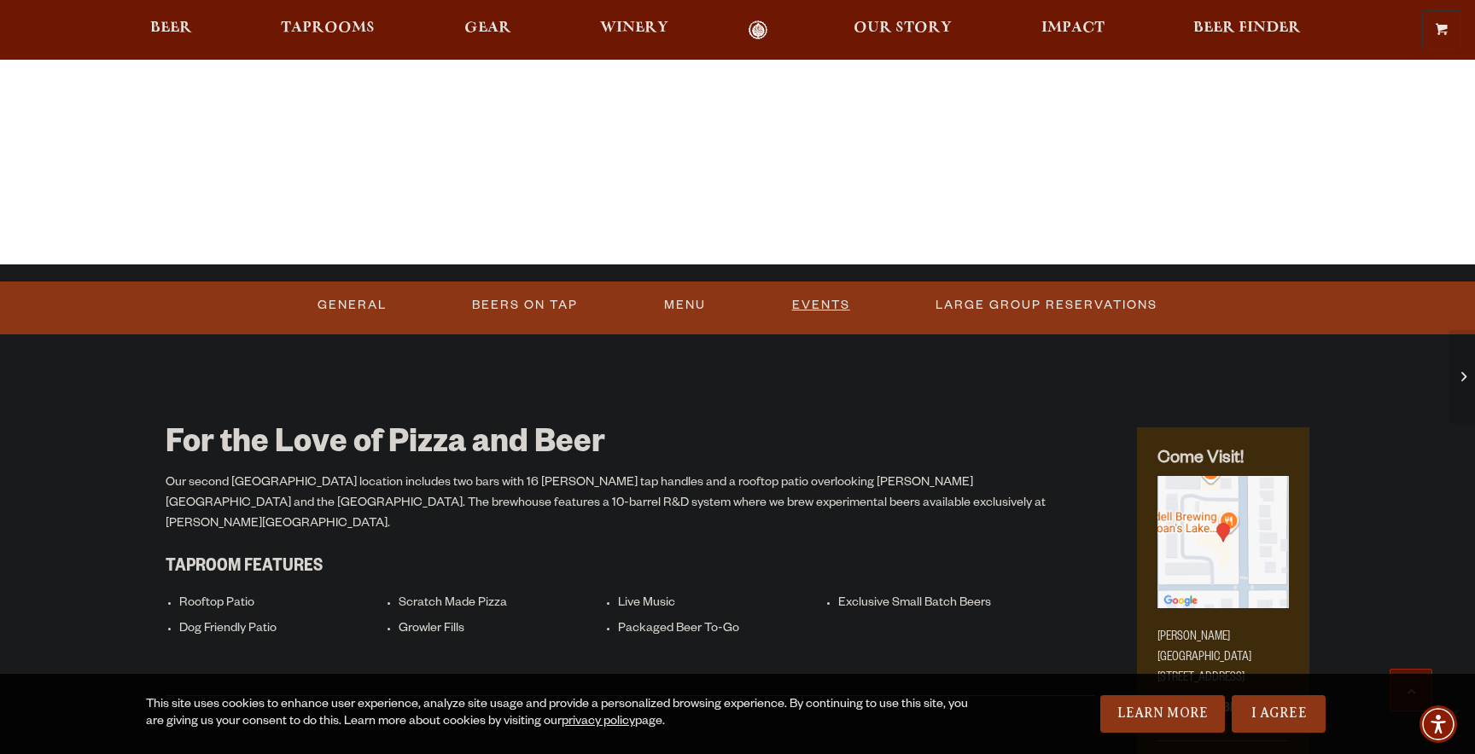
click at [810, 311] on link "Events" at bounding box center [821, 305] width 72 height 39
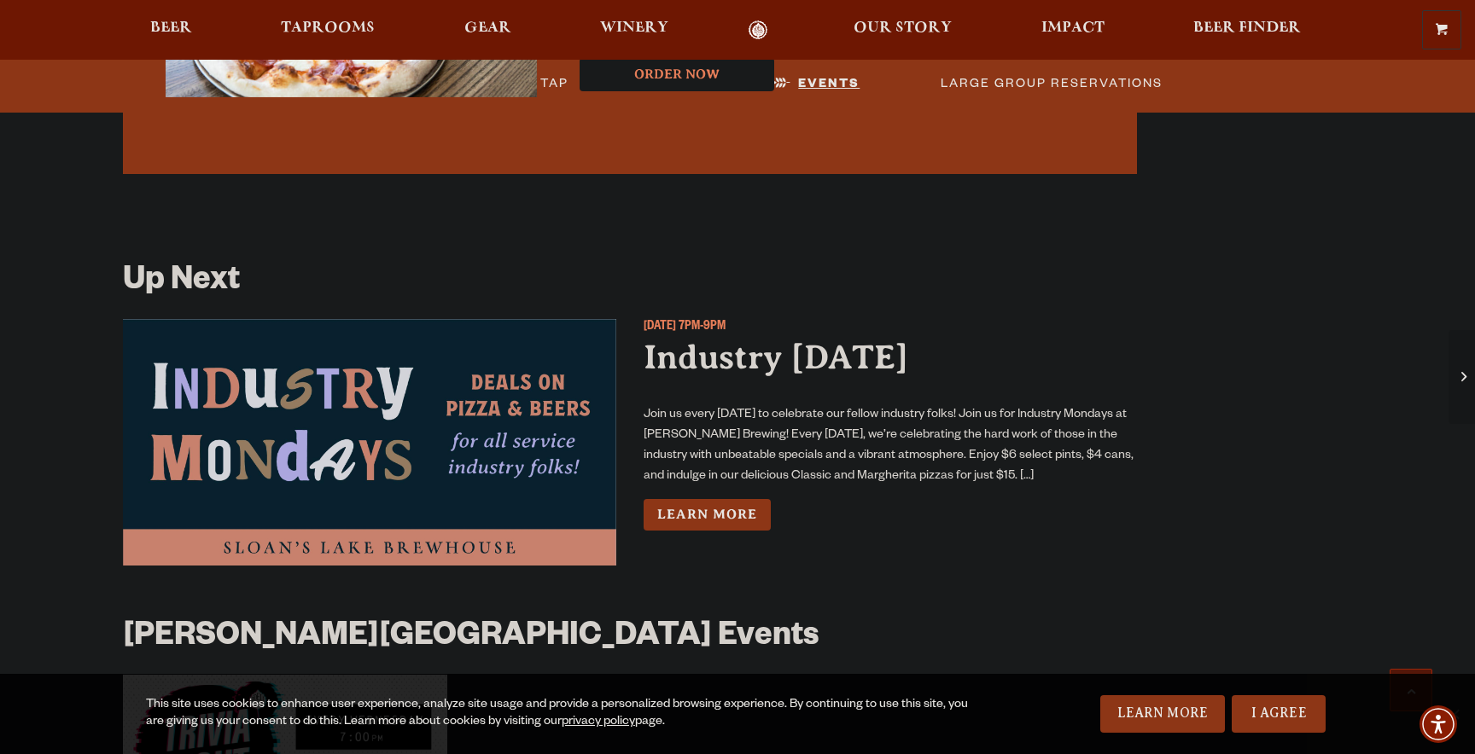
scroll to position [3665, 0]
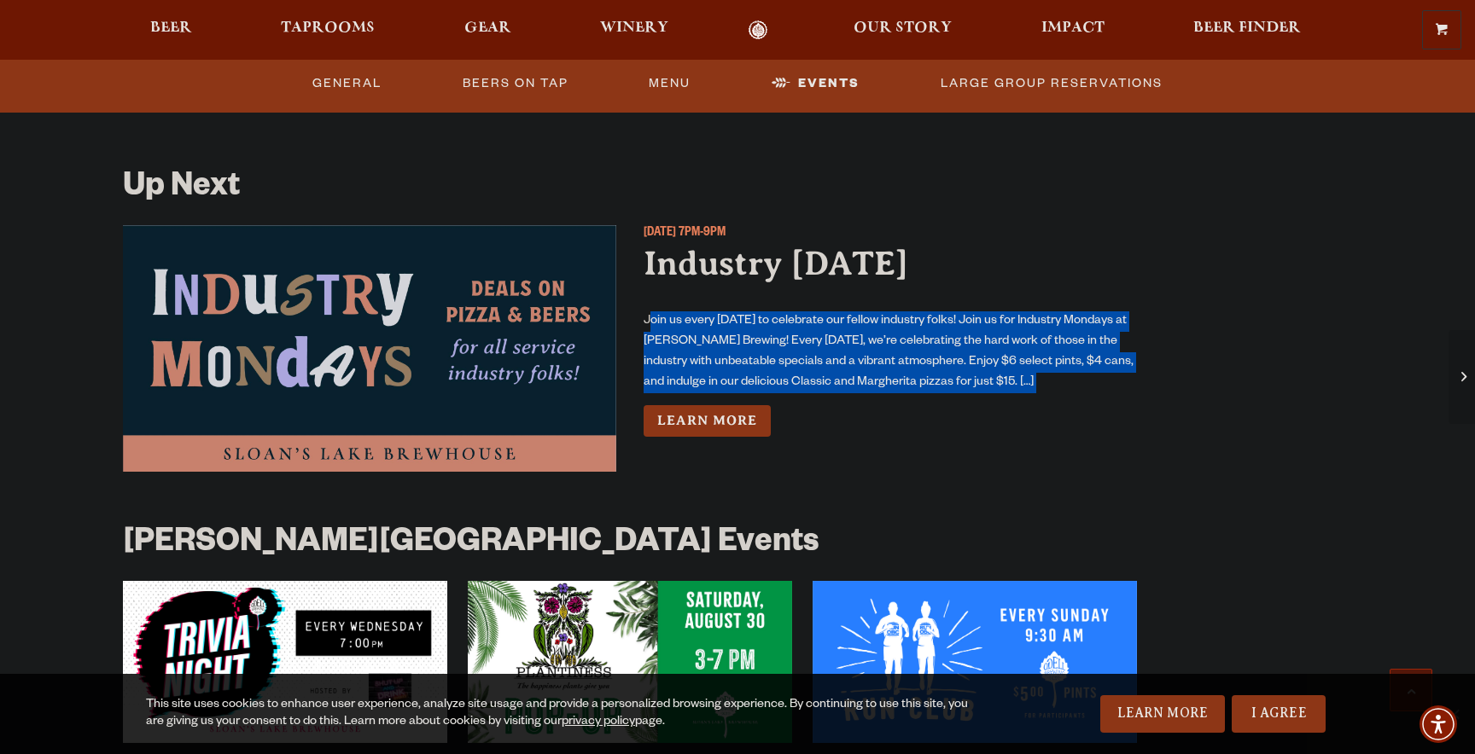
drag, startPoint x: 650, startPoint y: 302, endPoint x: 1040, endPoint y: 390, distance: 399.8
click at [1040, 390] on div "[DATE] 7PM-9PM Industry [DATE] Join us every [DATE] to celebrate our fellow ind…" at bounding box center [889, 355] width 493 height 260
click at [1039, 405] on div "Learn More" at bounding box center [889, 421] width 493 height 32
drag, startPoint x: 996, startPoint y: 370, endPoint x: 639, endPoint y: 306, distance: 362.6
click at [639, 306] on div "[DATE] 7PM-9PM Industry [DATE] Join us every [DATE] to celebrate our fellow ind…" at bounding box center [630, 355] width 1014 height 260
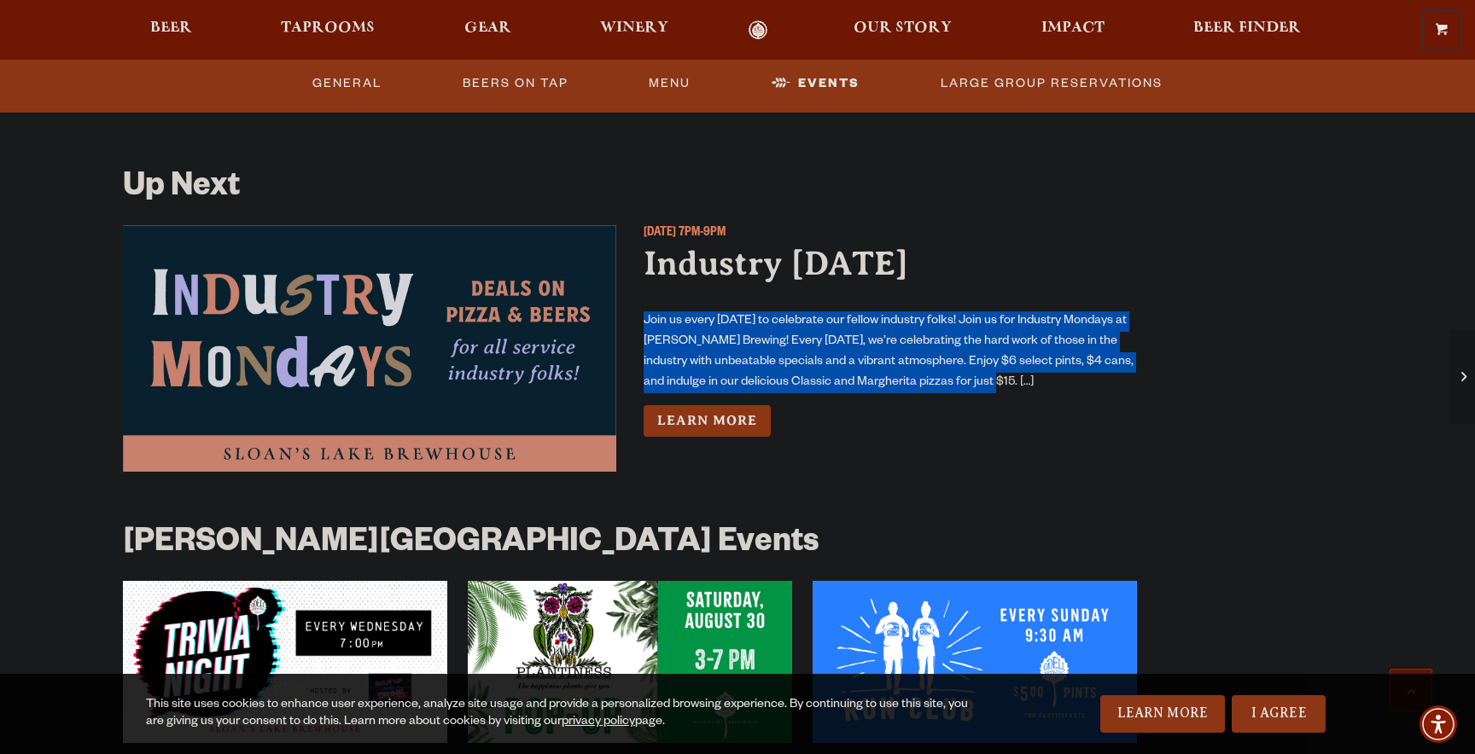
click at [639, 306] on div "[DATE] 7PM-9PM Industry [DATE] Join us every [DATE] to celebrate our fellow ind…" at bounding box center [630, 355] width 1014 height 260
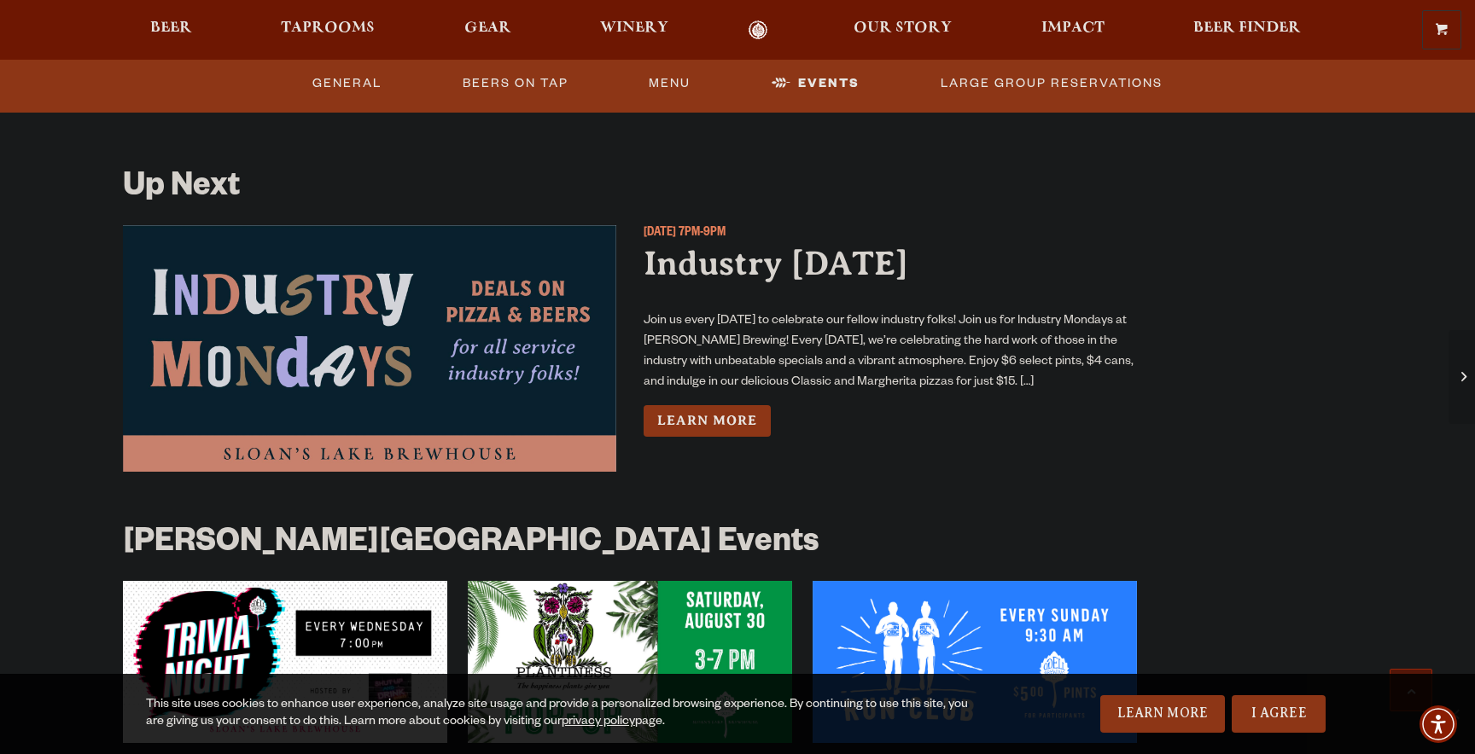
click at [981, 341] on p "Join us every [DATE] to celebrate our fellow industry folks! Join us for Indust…" at bounding box center [889, 352] width 493 height 82
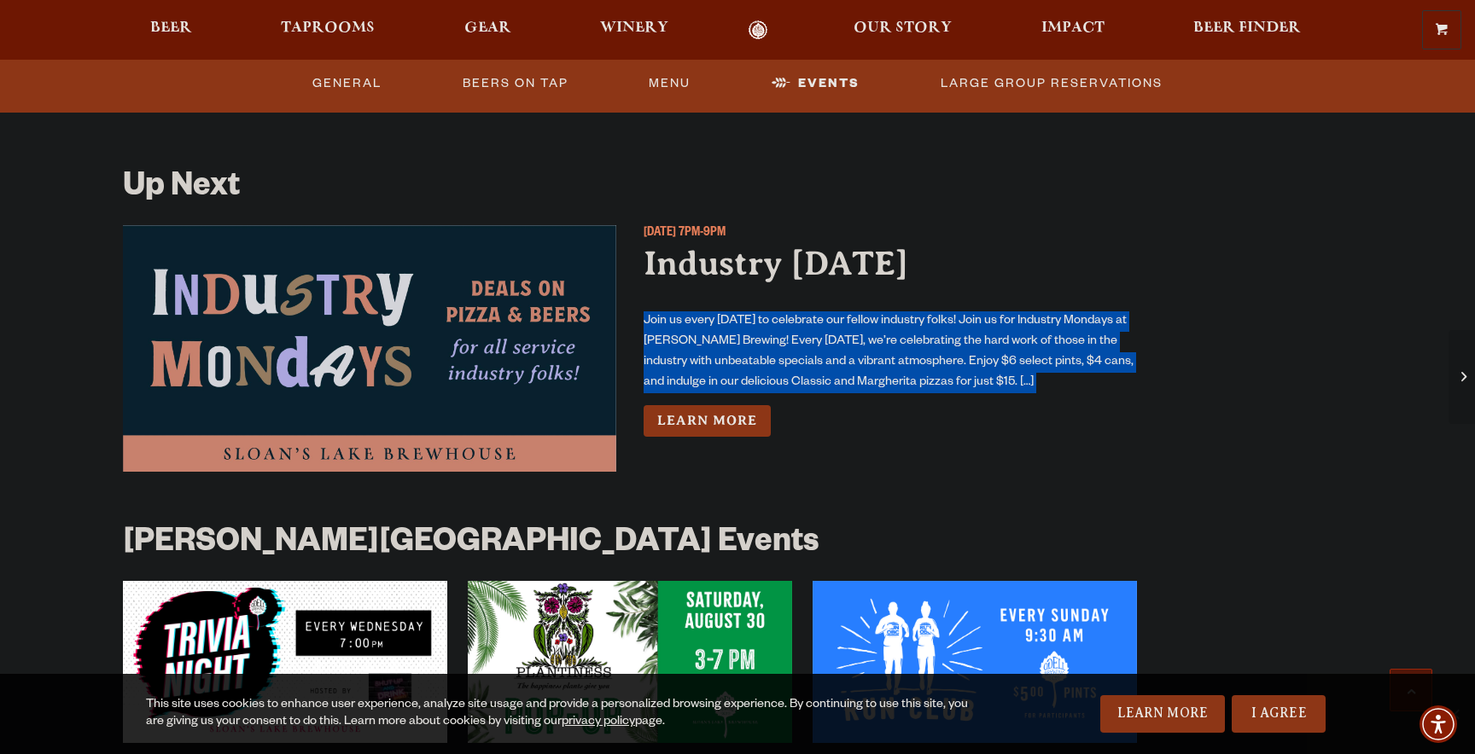
click at [981, 341] on p "Join us every [DATE] to celebrate our fellow industry folks! Join us for Indust…" at bounding box center [889, 352] width 493 height 82
click at [1010, 341] on p "Join us every [DATE] to celebrate our fellow industry folks! Join us for Indust…" at bounding box center [889, 352] width 493 height 82
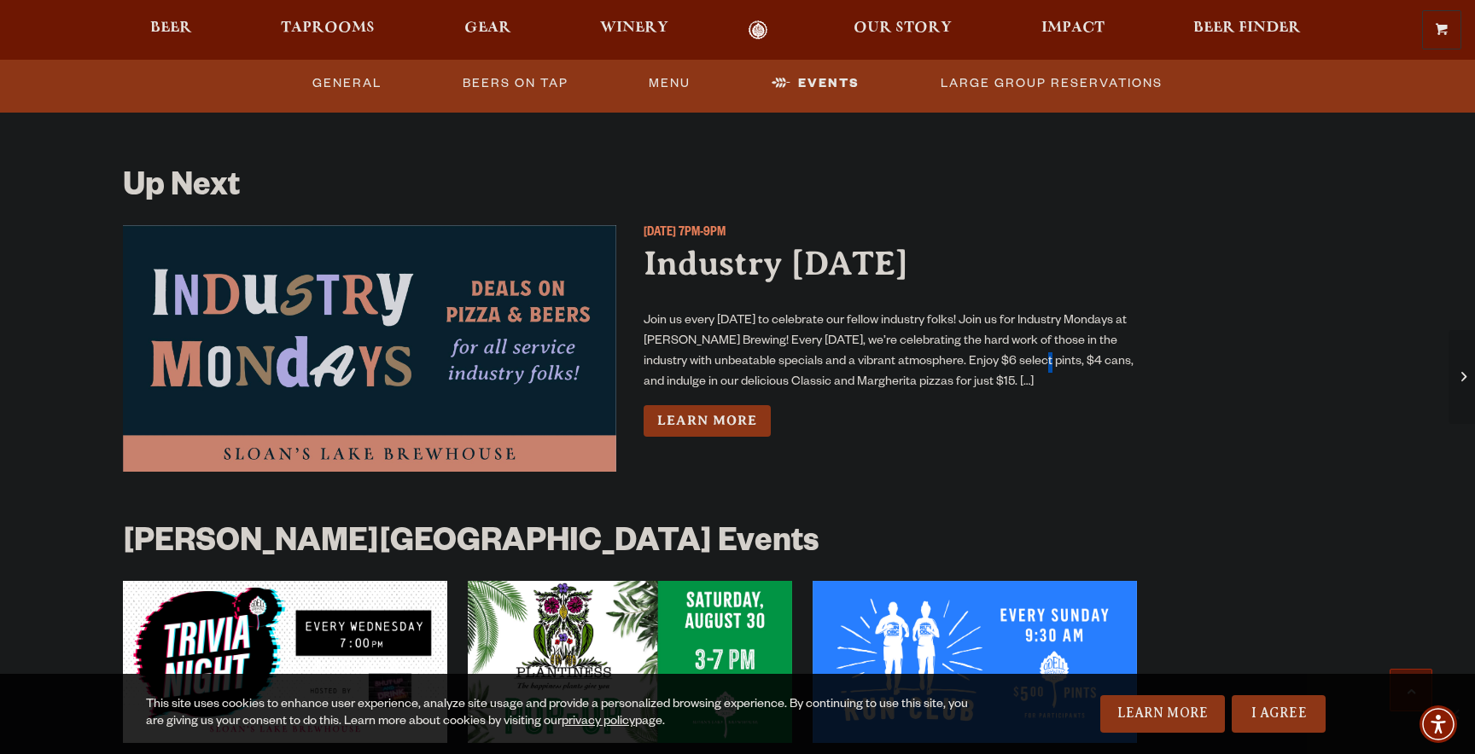
click at [1010, 341] on p "Join us every [DATE] to celebrate our fellow industry folks! Join us for Indust…" at bounding box center [889, 352] width 493 height 82
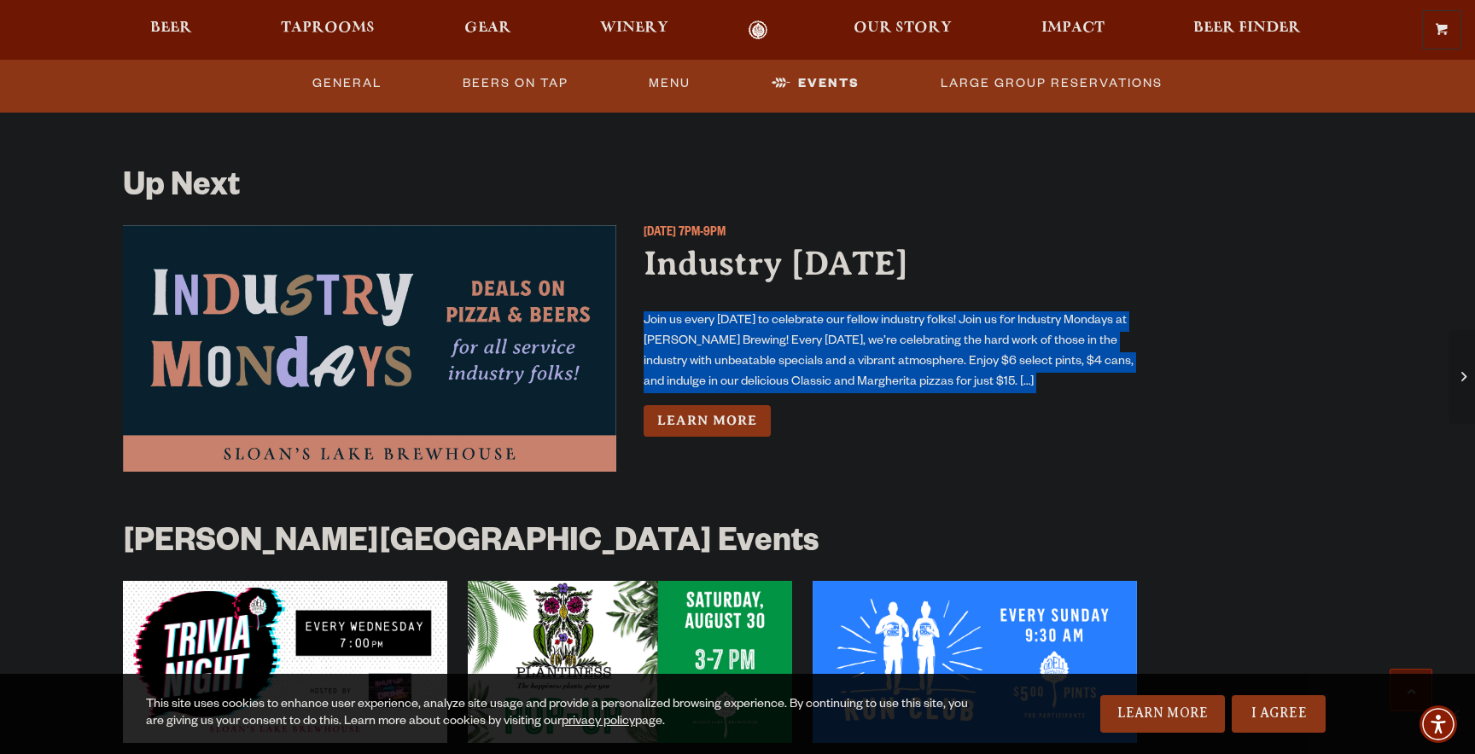
click at [1010, 341] on p "Join us every [DATE] to celebrate our fellow industry folks! Join us for Indust…" at bounding box center [889, 352] width 493 height 82
click at [1056, 340] on p "Join us every [DATE] to celebrate our fellow industry folks! Join us for Indust…" at bounding box center [889, 352] width 493 height 82
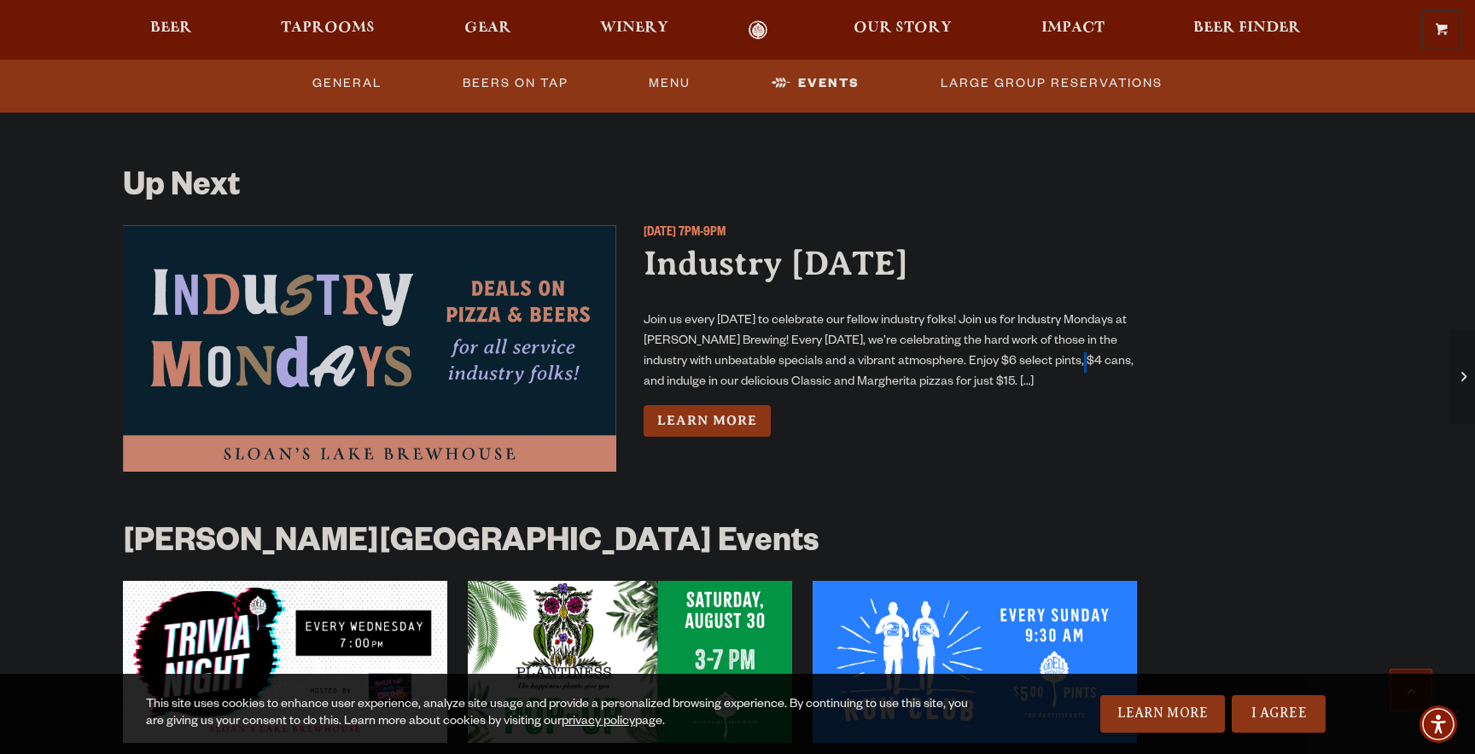
click at [1056, 340] on p "Join us every [DATE] to celebrate our fellow industry folks! Join us for Indust…" at bounding box center [889, 352] width 493 height 82
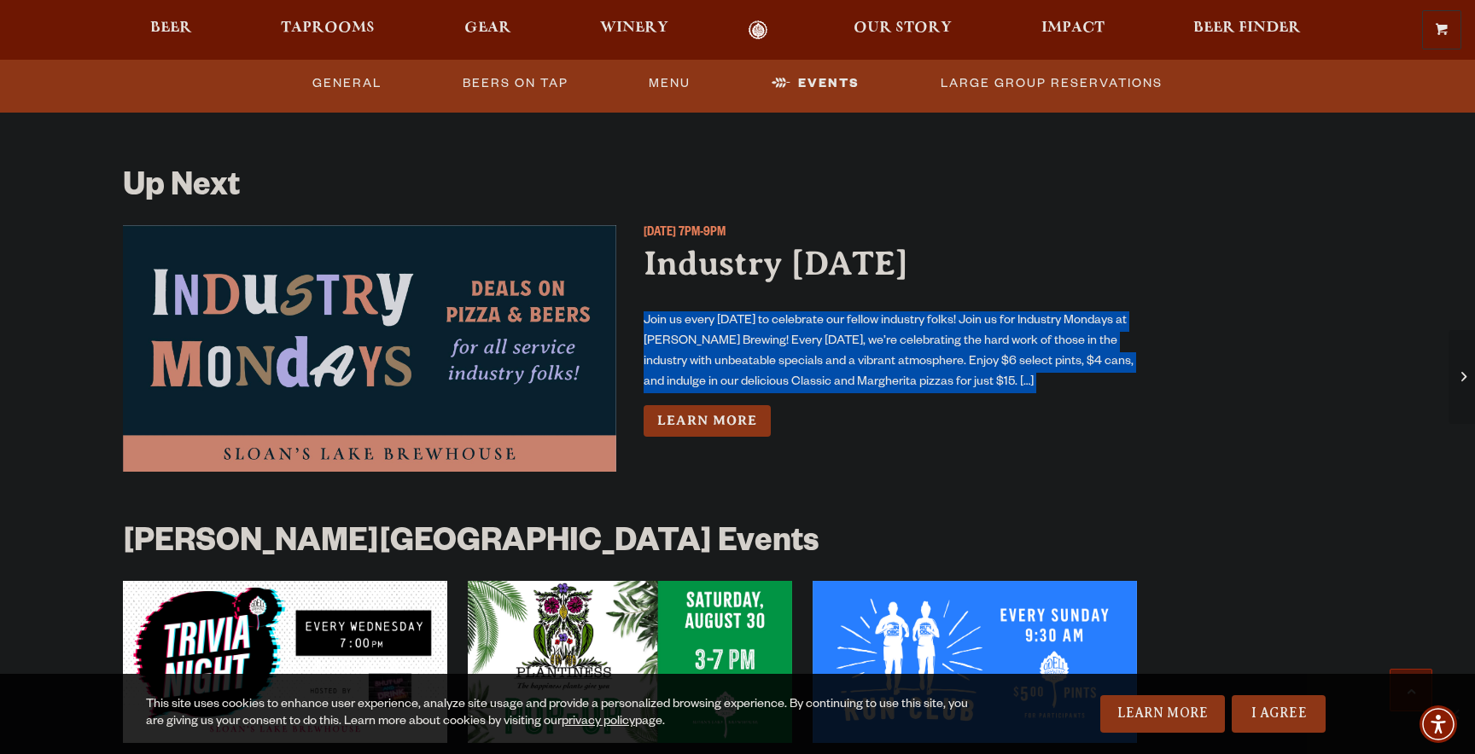
click at [1056, 340] on p "Join us every [DATE] to celebrate our fellow industry folks! Join us for Indust…" at bounding box center [889, 352] width 493 height 82
click at [867, 347] on p "Join us every [DATE] to celebrate our fellow industry folks! Join us for Indust…" at bounding box center [889, 352] width 493 height 82
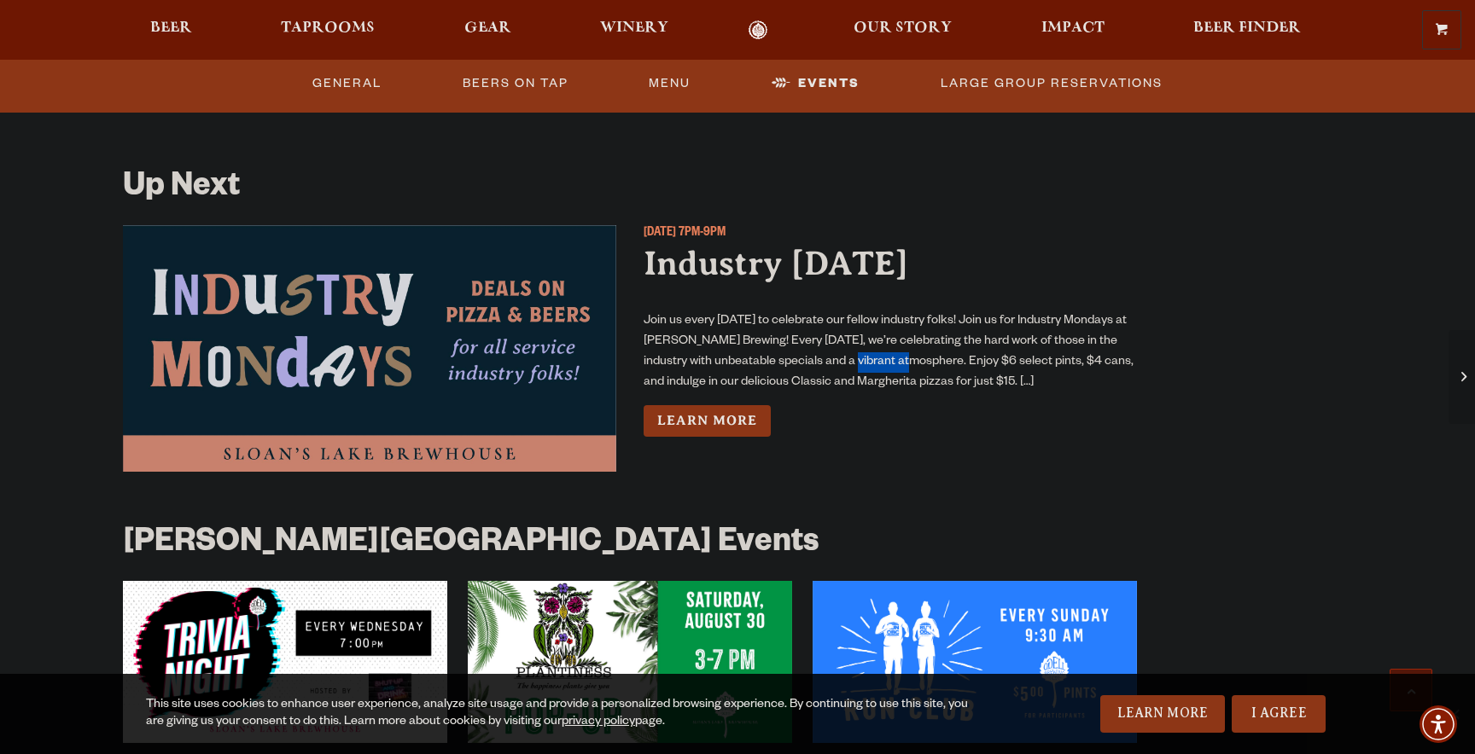
click at [867, 347] on p "Join us every [DATE] to celebrate our fellow industry folks! Join us for Indust…" at bounding box center [889, 352] width 493 height 82
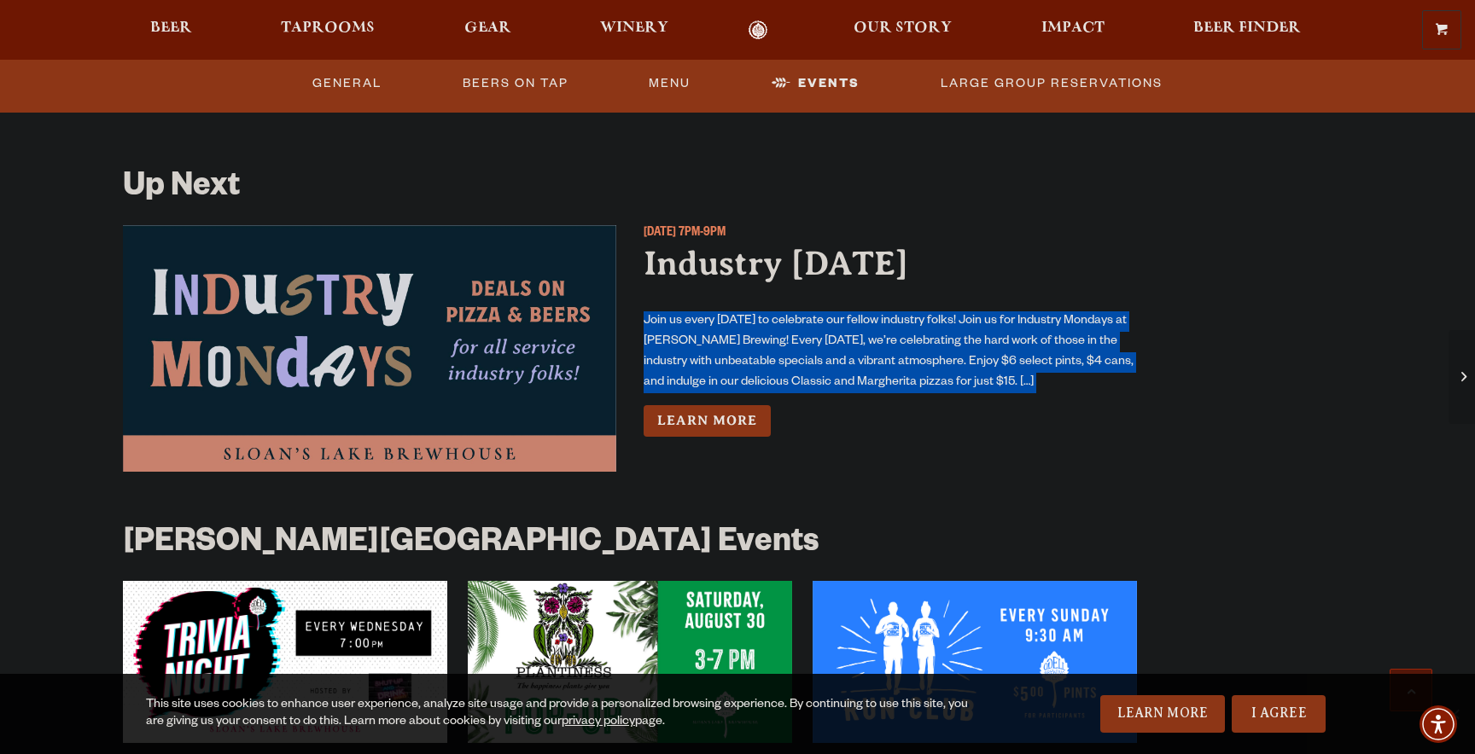
click at [867, 347] on p "Join us every [DATE] to celebrate our fellow industry folks! Join us for Indust…" at bounding box center [889, 352] width 493 height 82
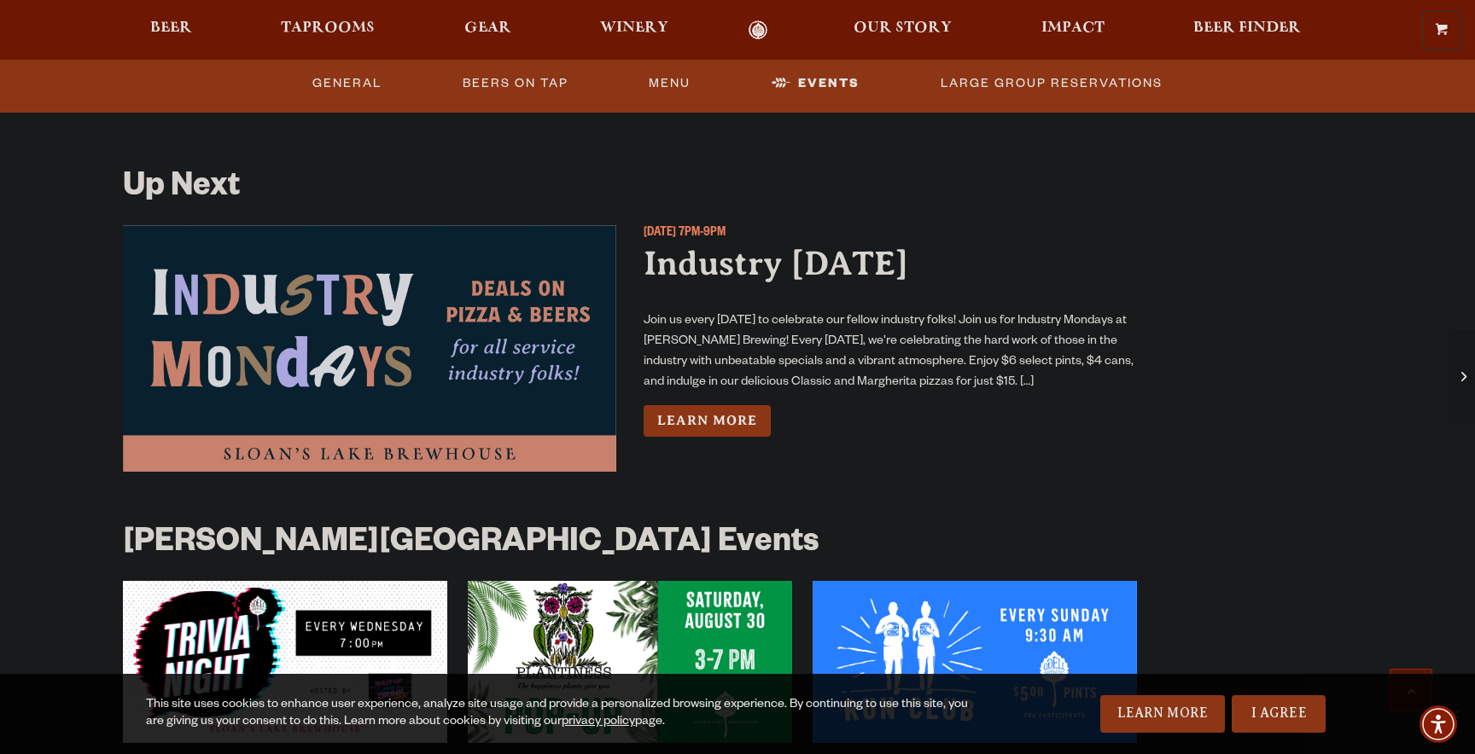
click at [876, 328] on p "Join us every [DATE] to celebrate our fellow industry folks! Join us for Indust…" at bounding box center [889, 352] width 493 height 82
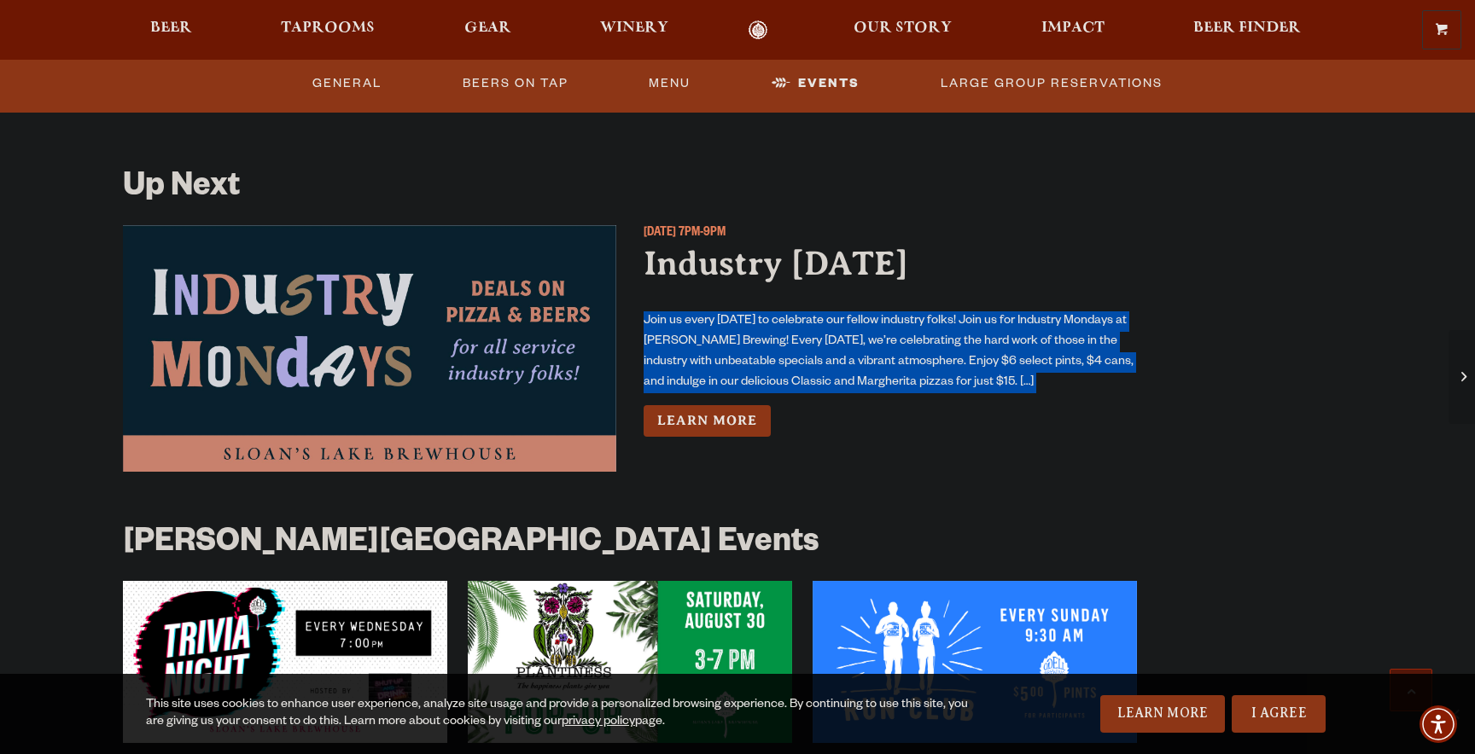
click at [876, 328] on p "Join us every [DATE] to celebrate our fellow industry folks! Join us for Indust…" at bounding box center [889, 352] width 493 height 82
click at [828, 320] on p "Join us every [DATE] to celebrate our fellow industry folks! Join us for Indust…" at bounding box center [889, 352] width 493 height 82
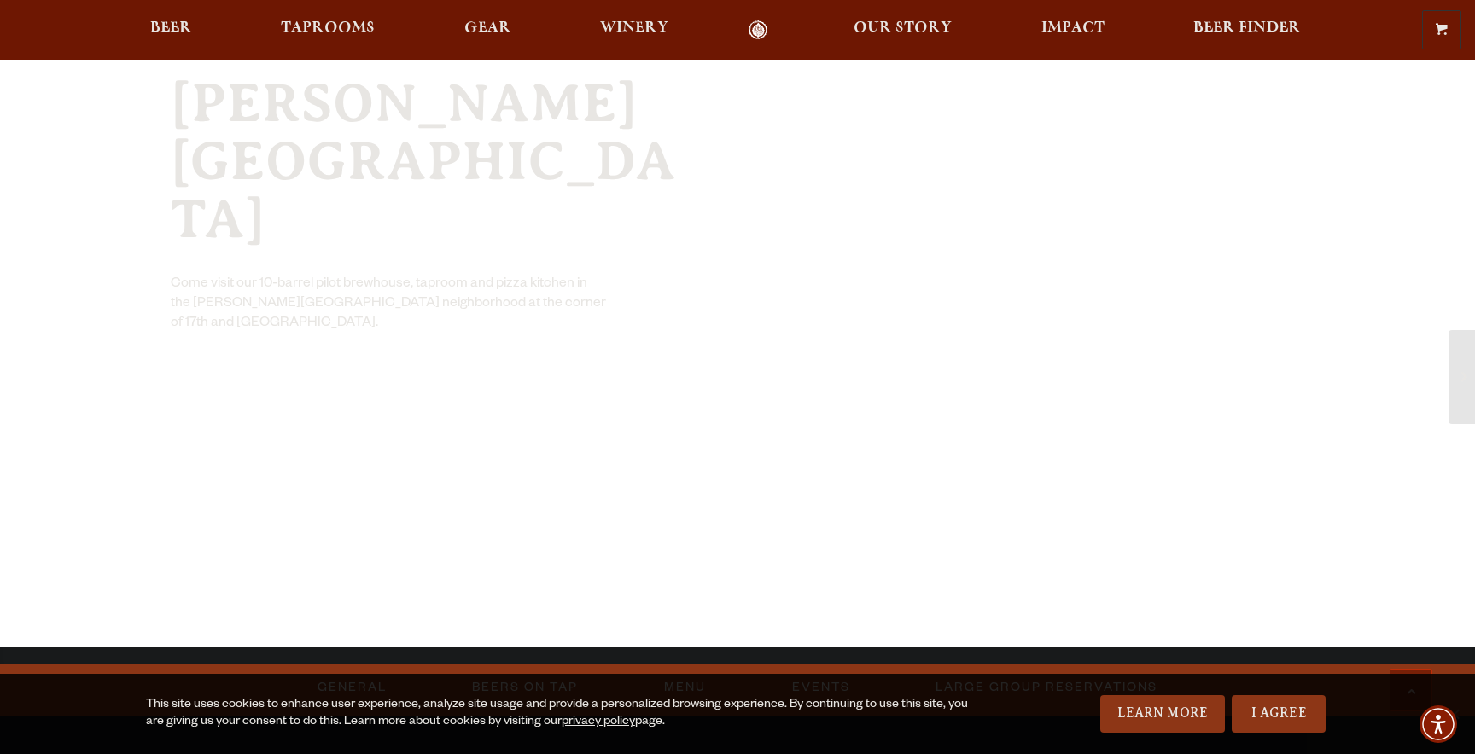
scroll to position [0, 0]
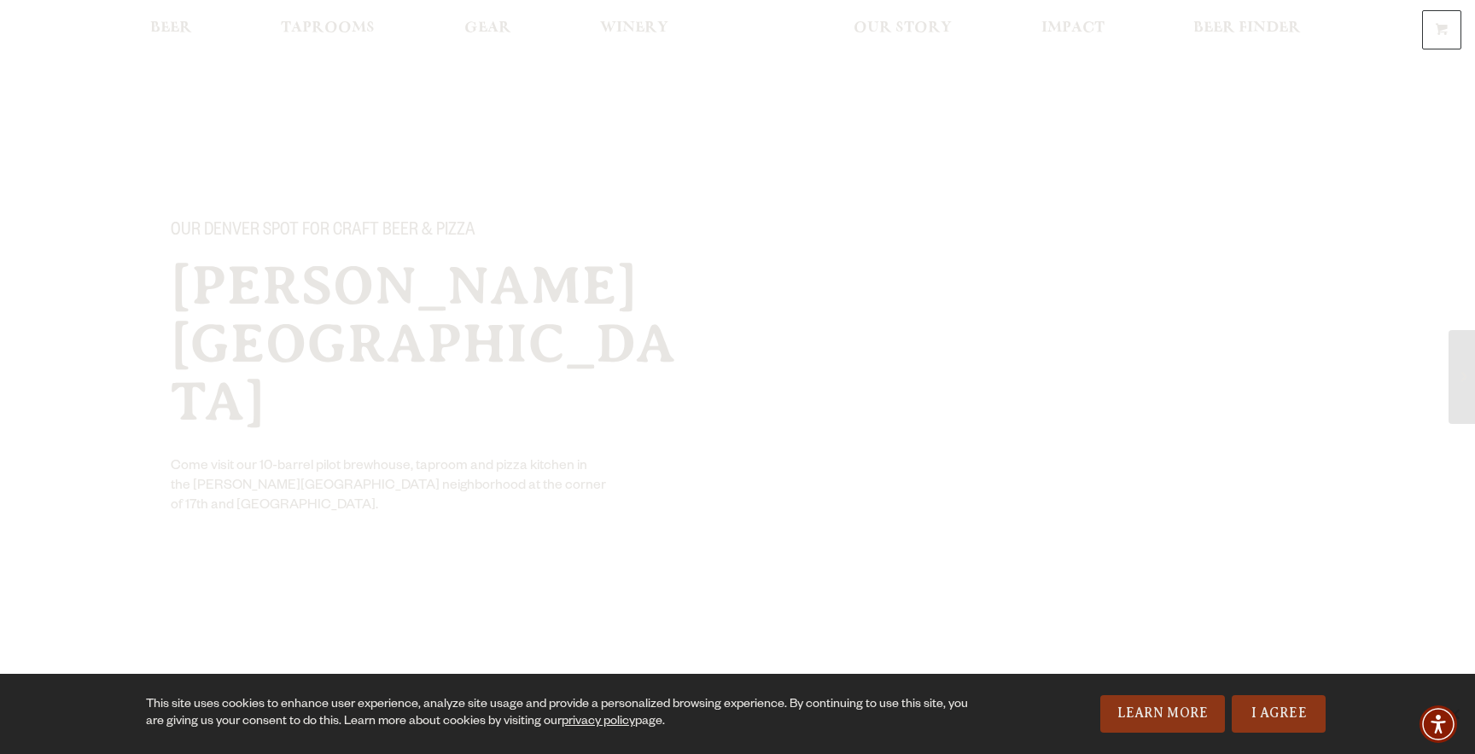
click at [637, 20] on link "Winery" at bounding box center [634, 30] width 90 height 38
